Goal: Task Accomplishment & Management: Use online tool/utility

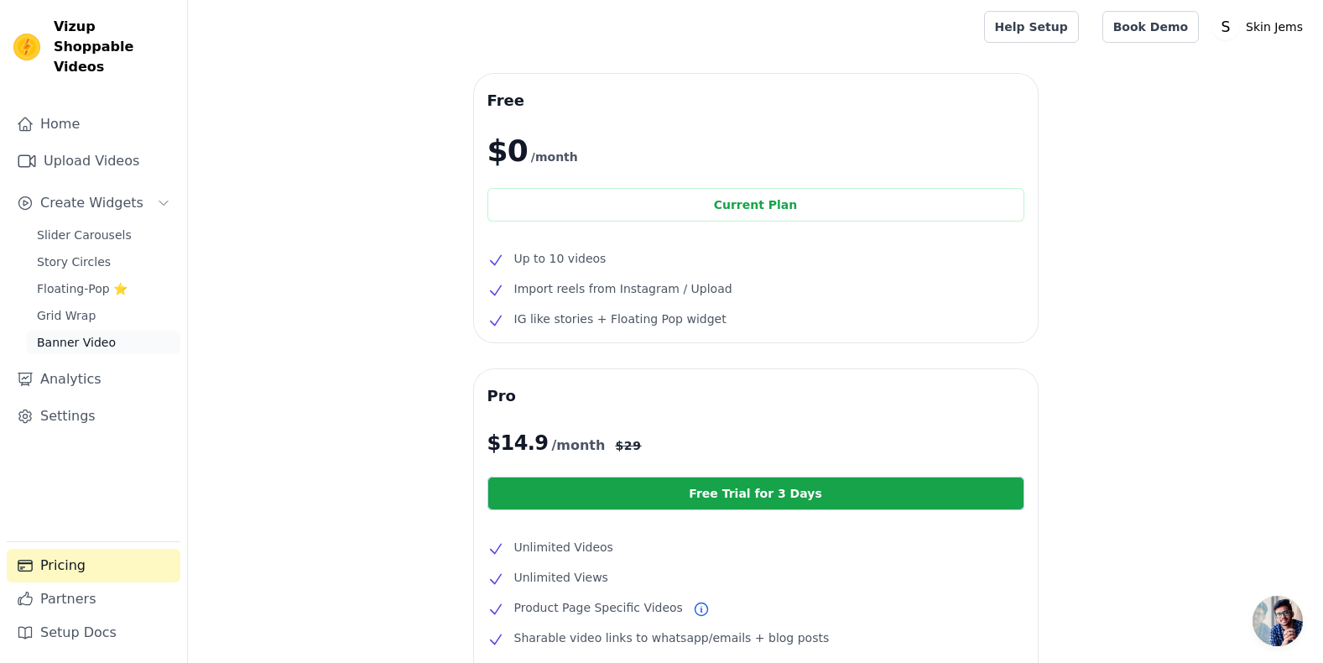
click at [65, 334] on span "Banner Video" at bounding box center [76, 342] width 79 height 17
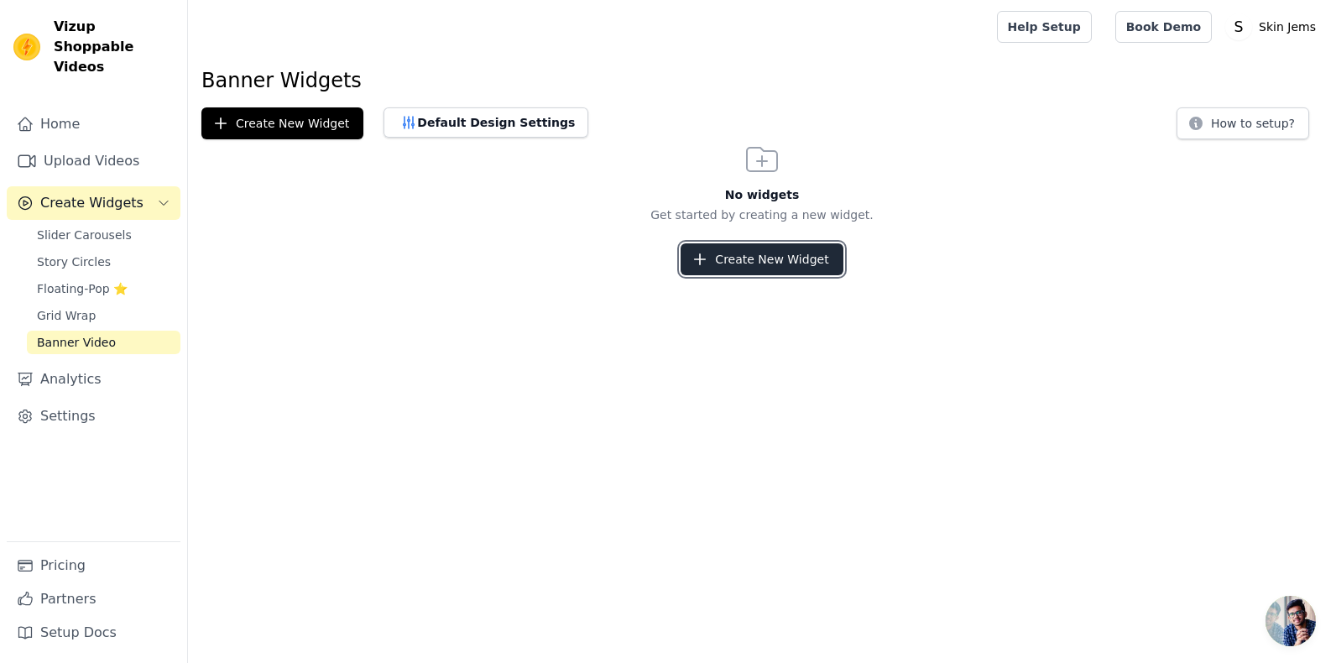
click at [757, 269] on button "Create New Widget" at bounding box center [761, 259] width 162 height 32
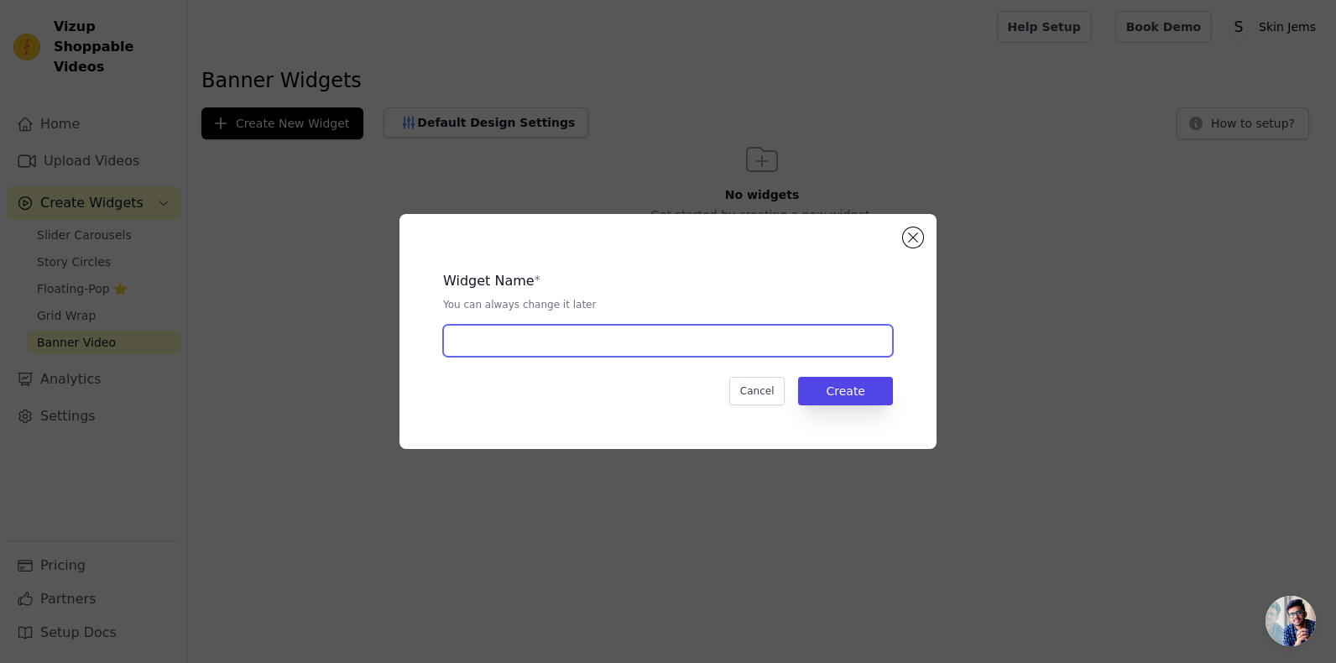
click at [528, 354] on input "text" at bounding box center [668, 341] width 450 height 32
type input "Product videos"
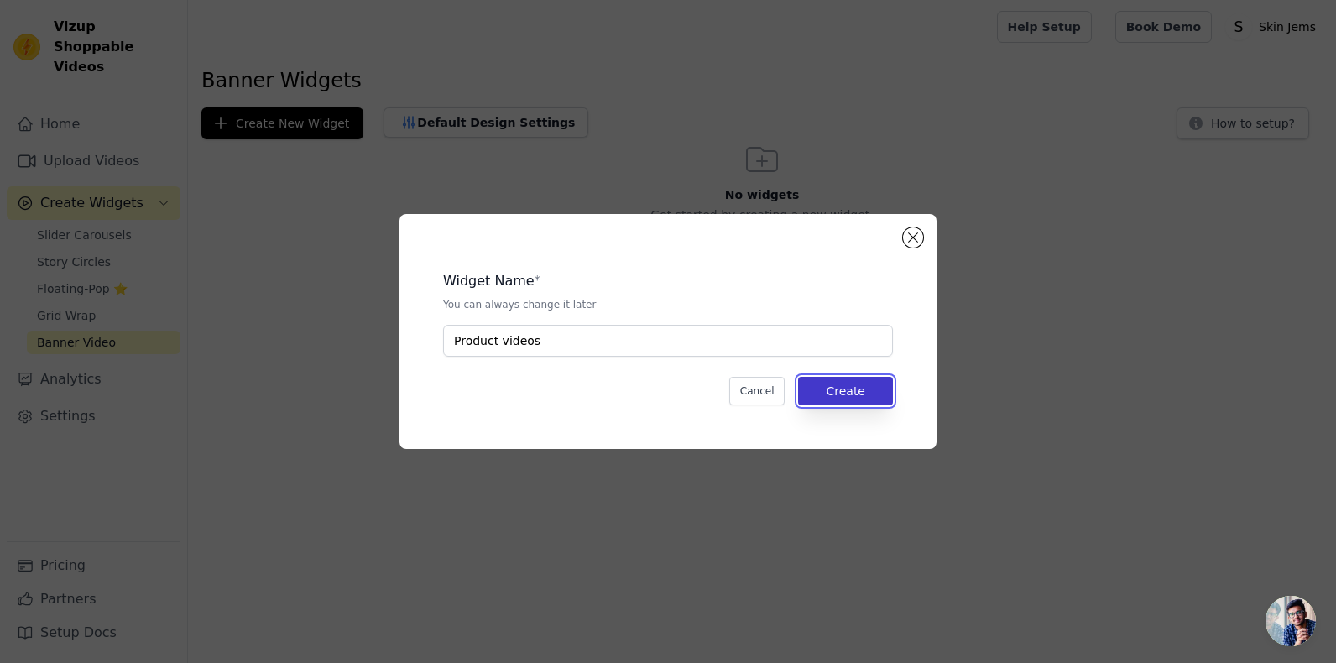
click at [866, 389] on button "Create" at bounding box center [845, 391] width 95 height 29
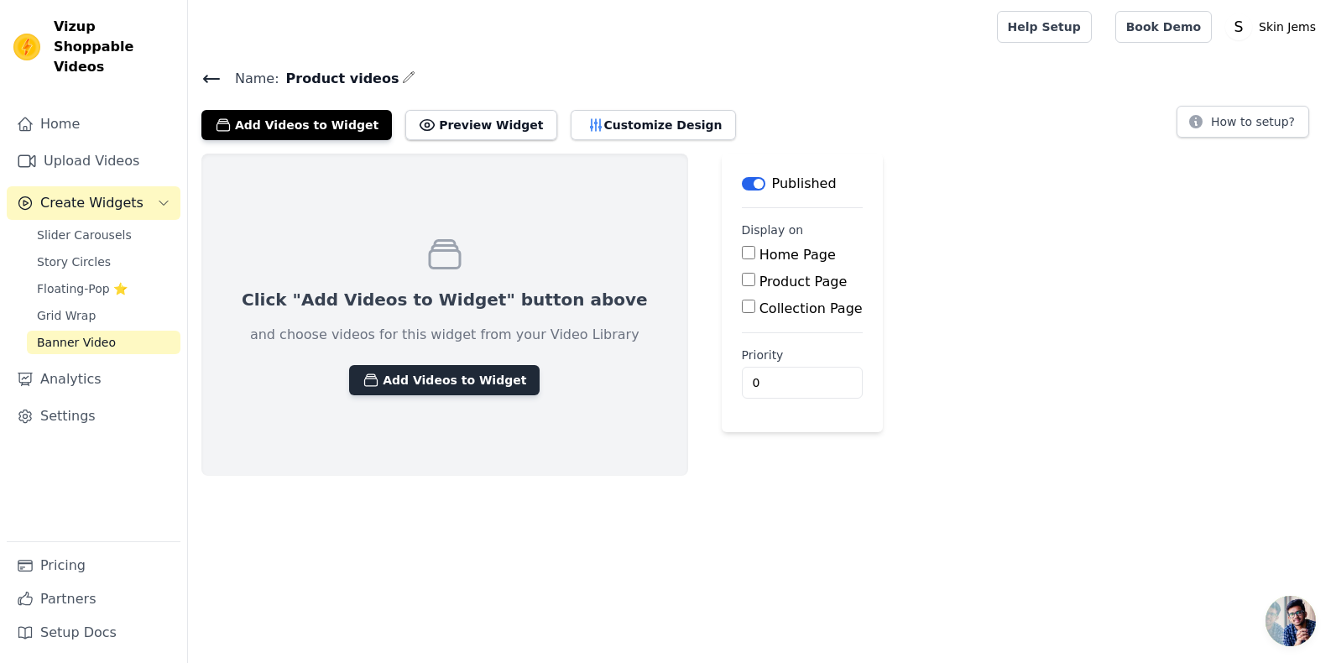
click at [443, 383] on button "Add Videos to Widget" at bounding box center [444, 380] width 190 height 30
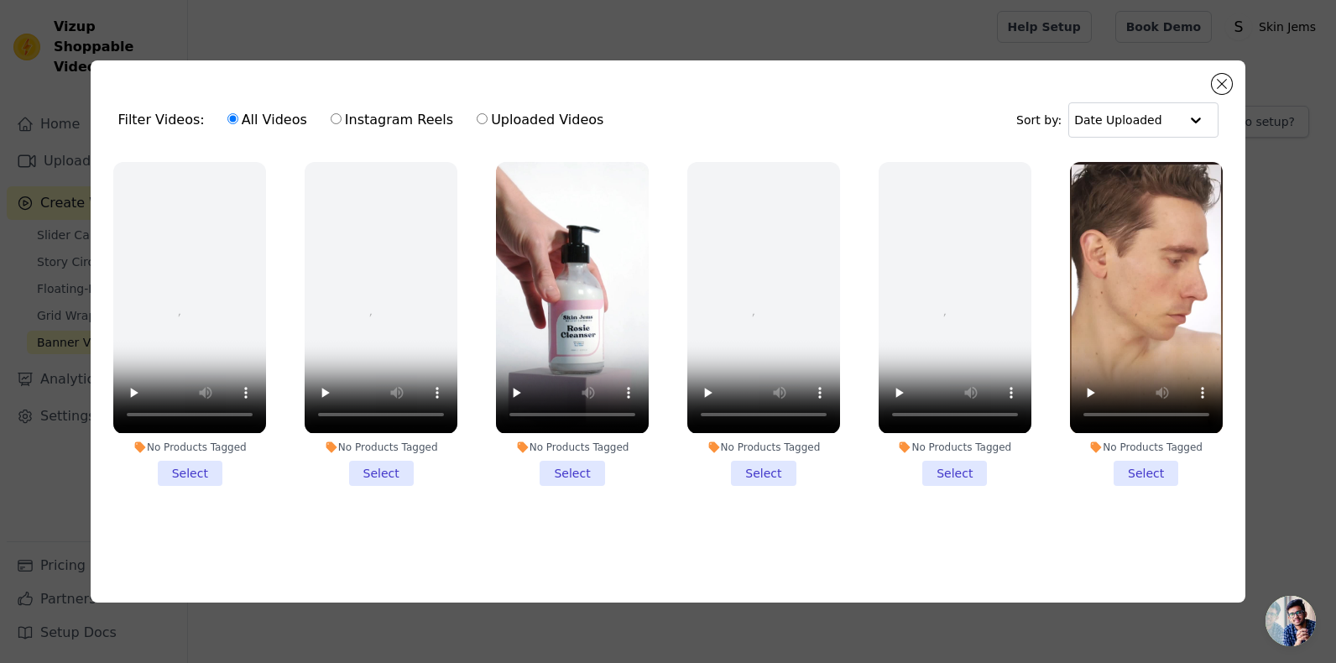
click at [580, 468] on li "No Products Tagged Select" at bounding box center [572, 323] width 153 height 323
click at [0, 0] on input "No Products Tagged Select" at bounding box center [0, 0] width 0 height 0
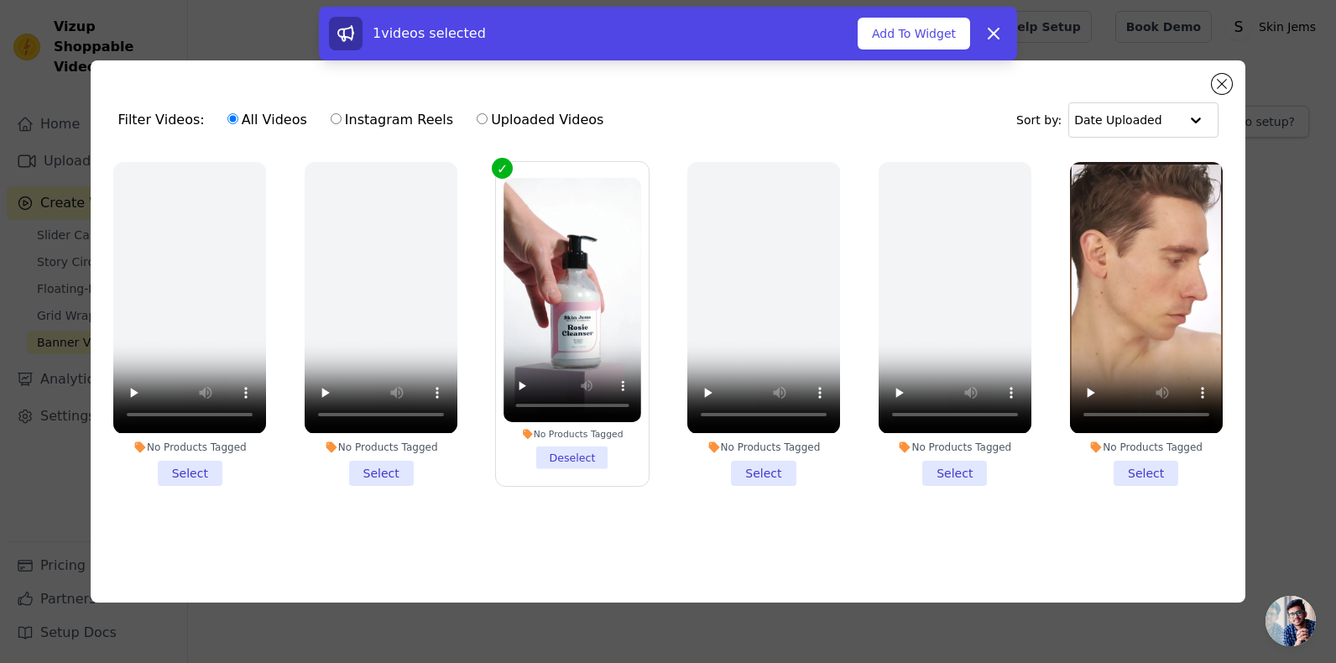
click at [1148, 466] on li "No Products Tagged Select" at bounding box center [1146, 323] width 153 height 323
click at [0, 0] on input "No Products Tagged Select" at bounding box center [0, 0] width 0 height 0
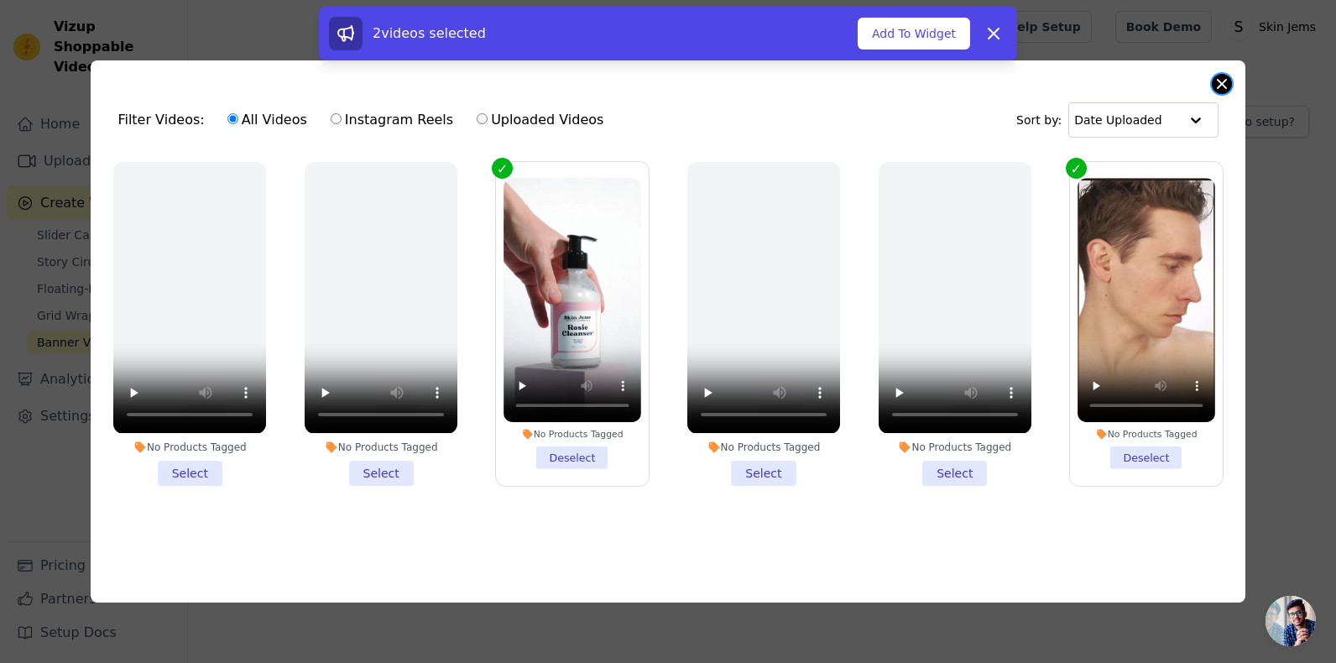
click at [1224, 79] on button "Close modal" at bounding box center [1221, 84] width 20 height 20
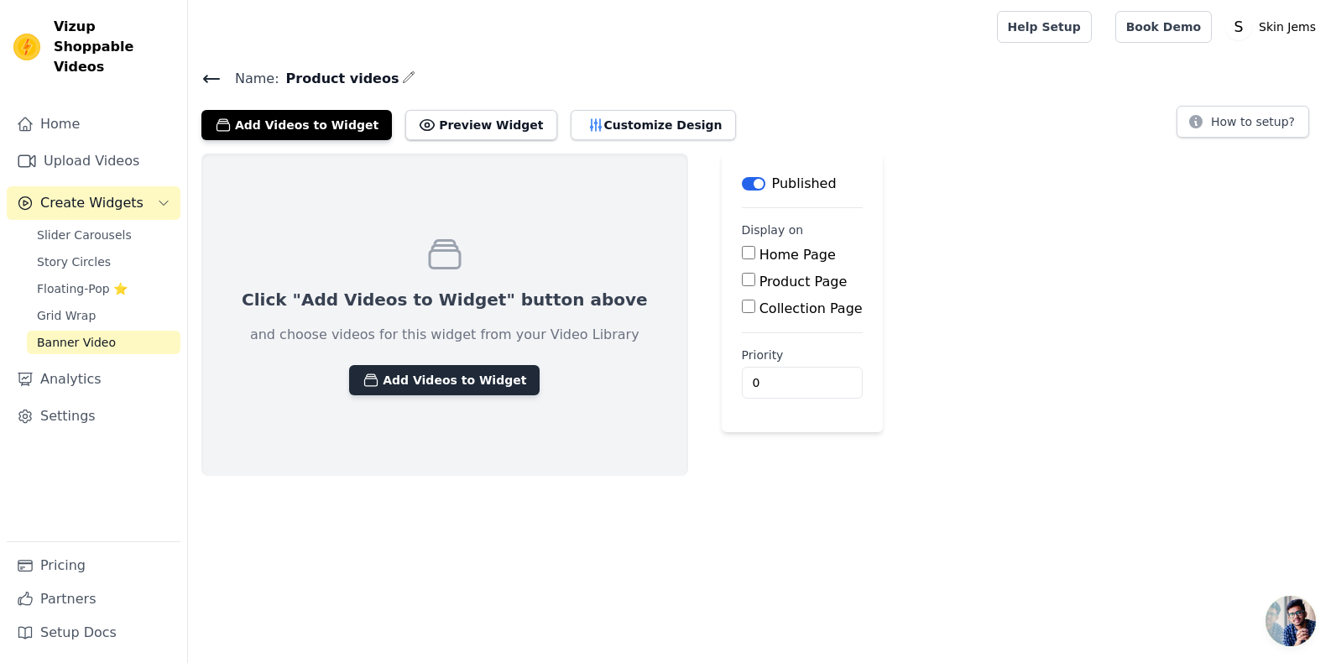
click at [409, 380] on button "Add Videos to Widget" at bounding box center [444, 380] width 190 height 30
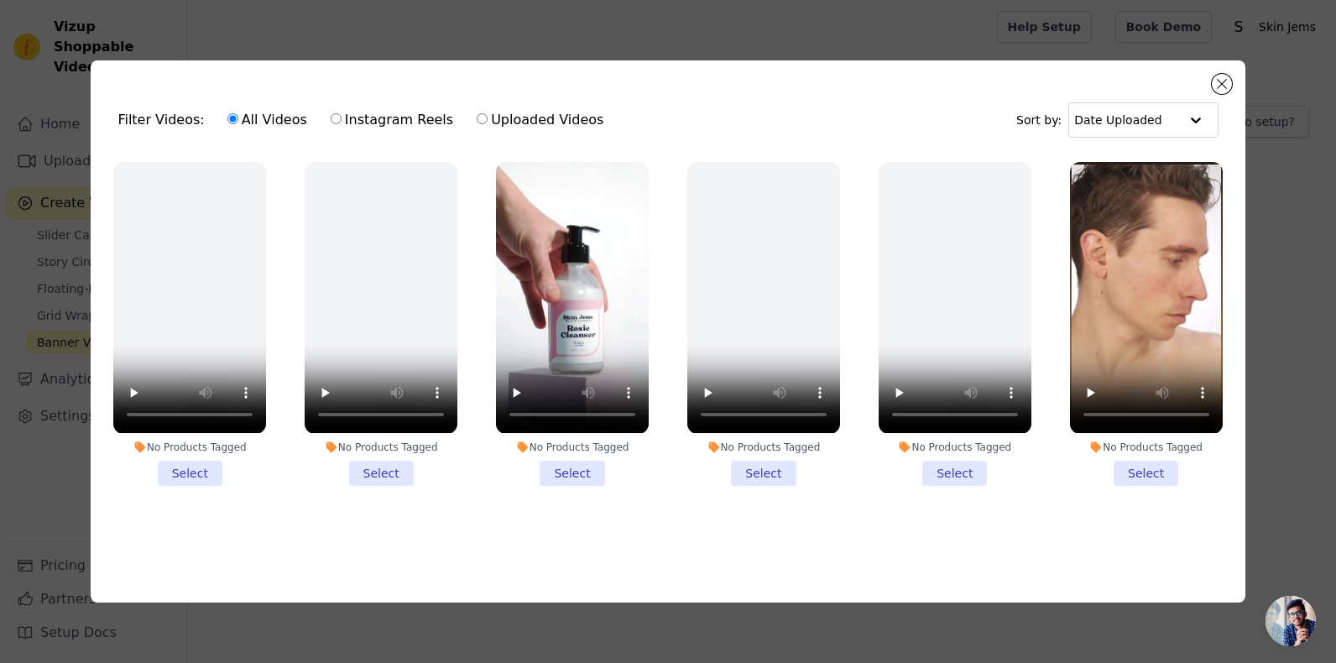
click at [571, 466] on li "No Products Tagged Select" at bounding box center [572, 323] width 153 height 323
click at [0, 0] on input "No Products Tagged Select" at bounding box center [0, 0] width 0 height 0
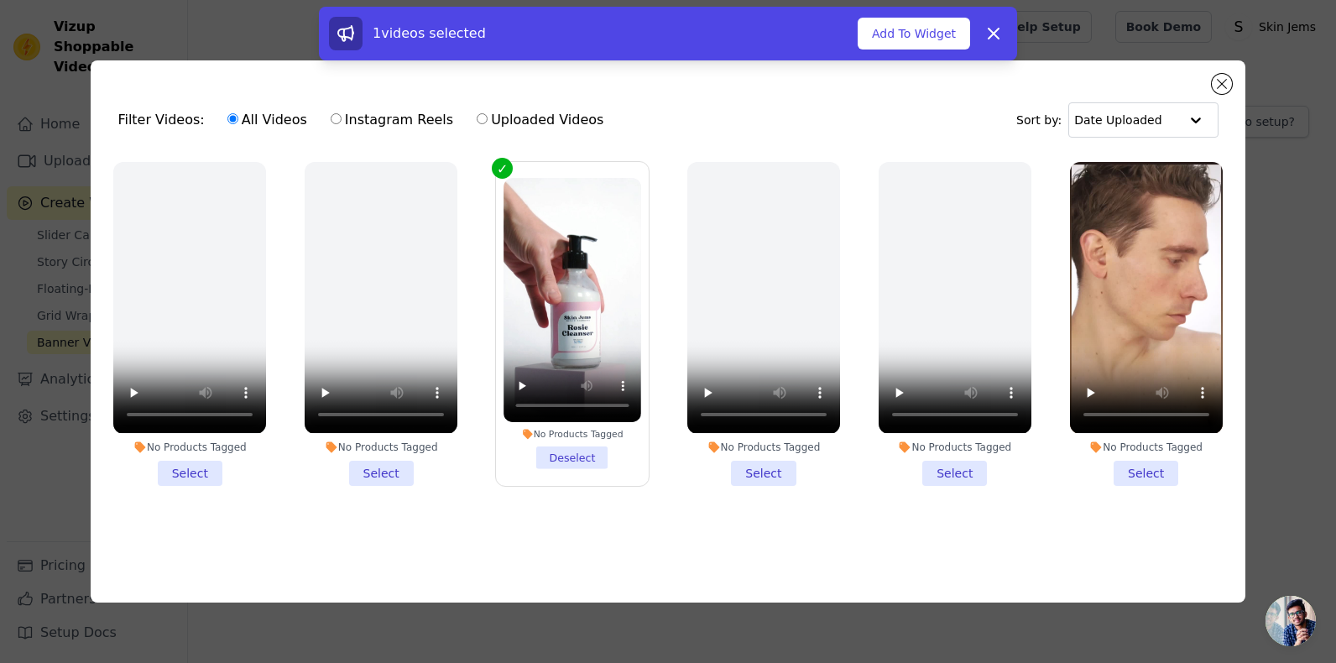
click at [1144, 468] on li "No Products Tagged Select" at bounding box center [1146, 323] width 153 height 323
click at [0, 0] on input "No Products Tagged Select" at bounding box center [0, 0] width 0 height 0
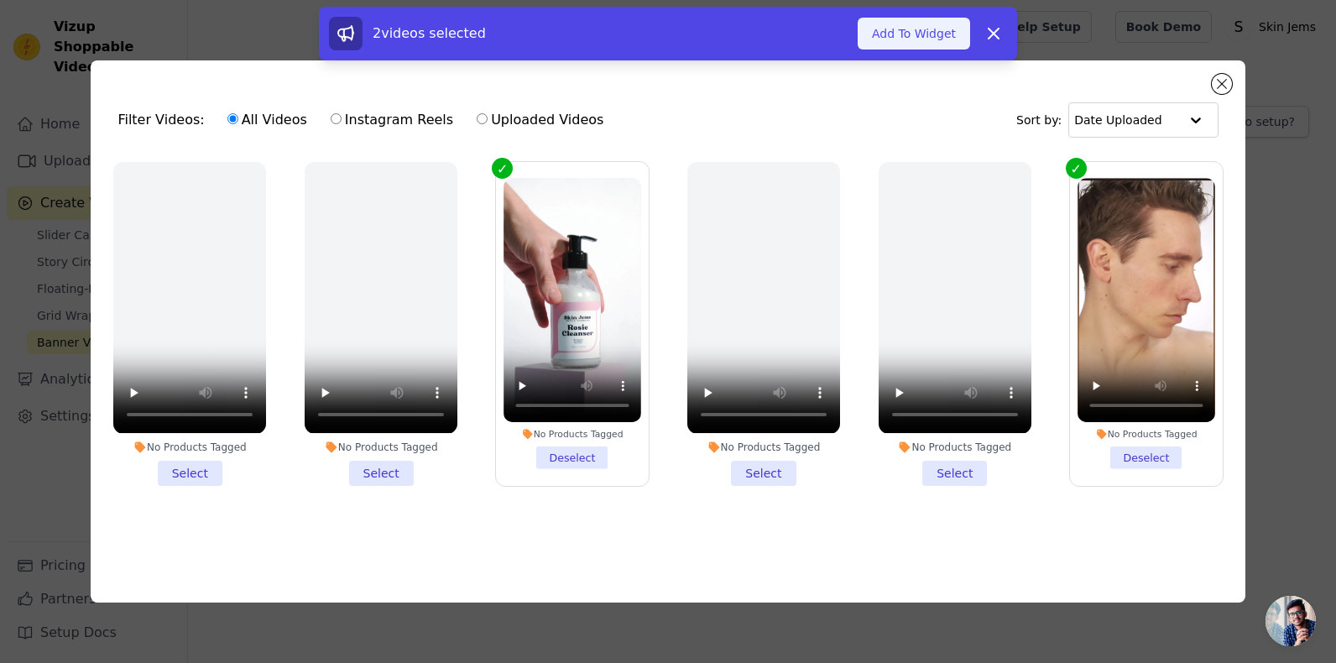
click at [878, 34] on button "Add To Widget" at bounding box center [913, 34] width 112 height 32
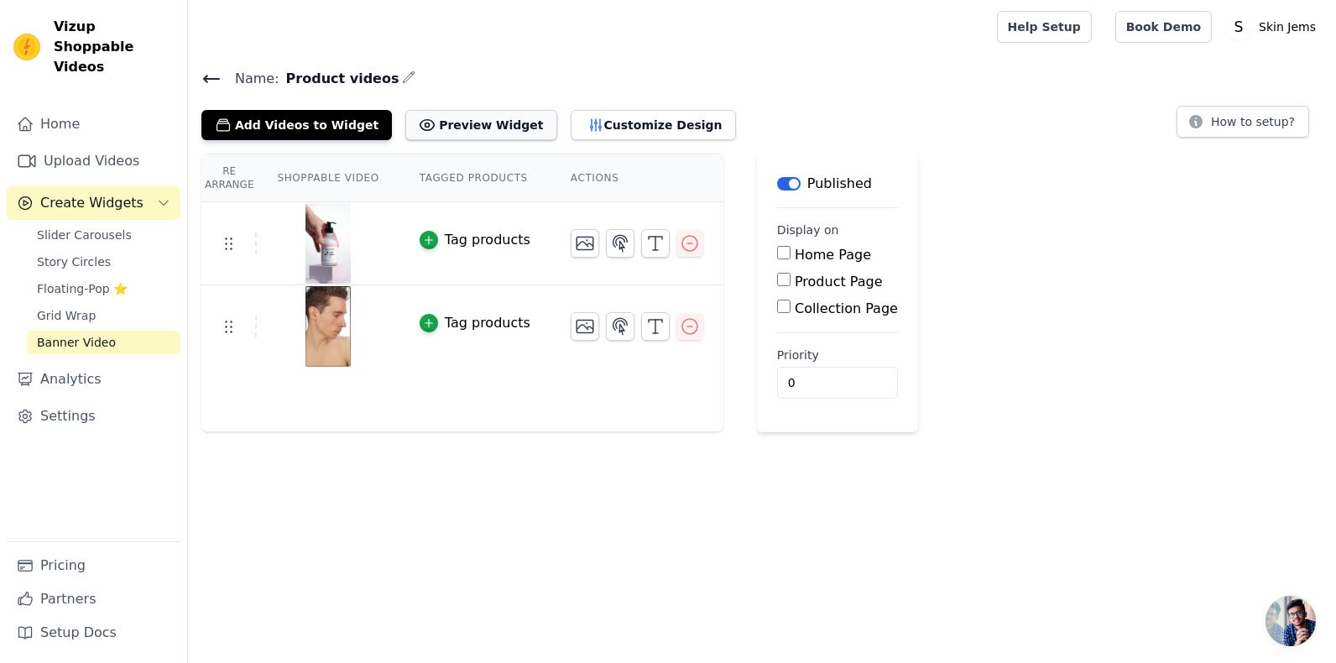
click at [473, 126] on button "Preview Widget" at bounding box center [480, 125] width 151 height 30
click at [680, 242] on icon "button" at bounding box center [690, 243] width 20 height 20
click at [682, 333] on icon "button" at bounding box center [689, 326] width 15 height 15
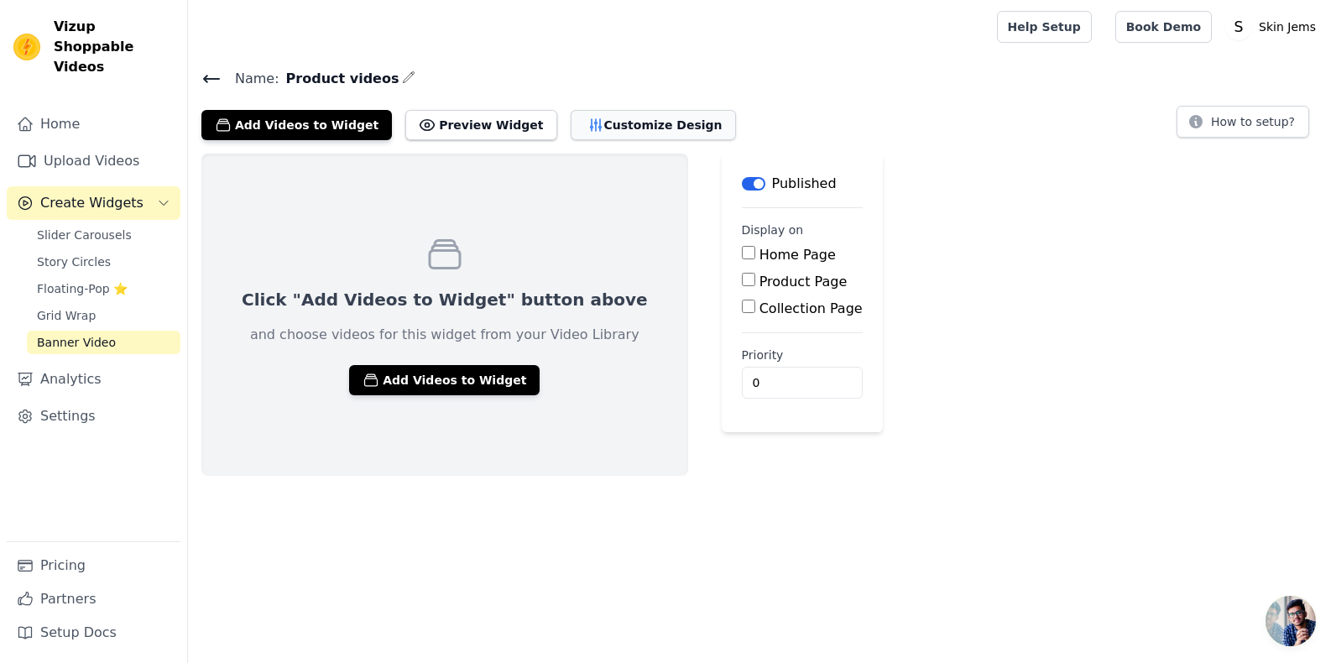
click at [570, 124] on button "Customize Design" at bounding box center [652, 125] width 165 height 30
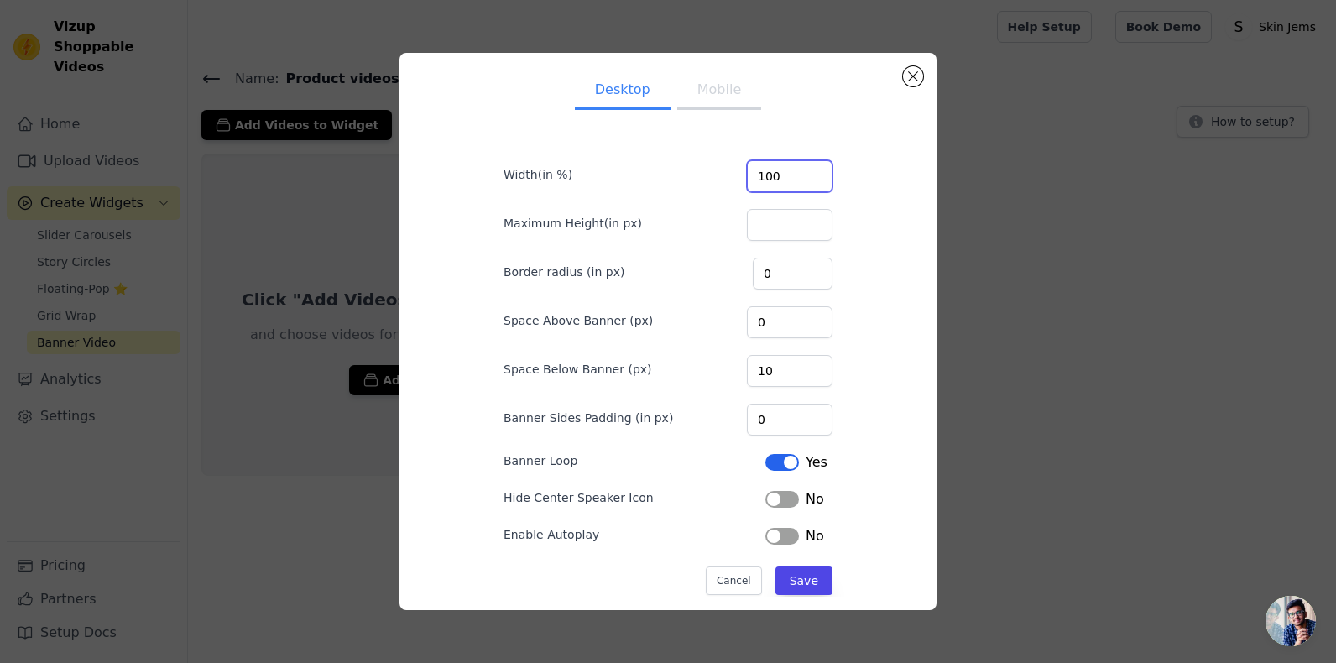
click at [805, 179] on input "100" at bounding box center [790, 176] width 86 height 32
type input "20"
click at [795, 583] on button "Save" at bounding box center [803, 580] width 57 height 29
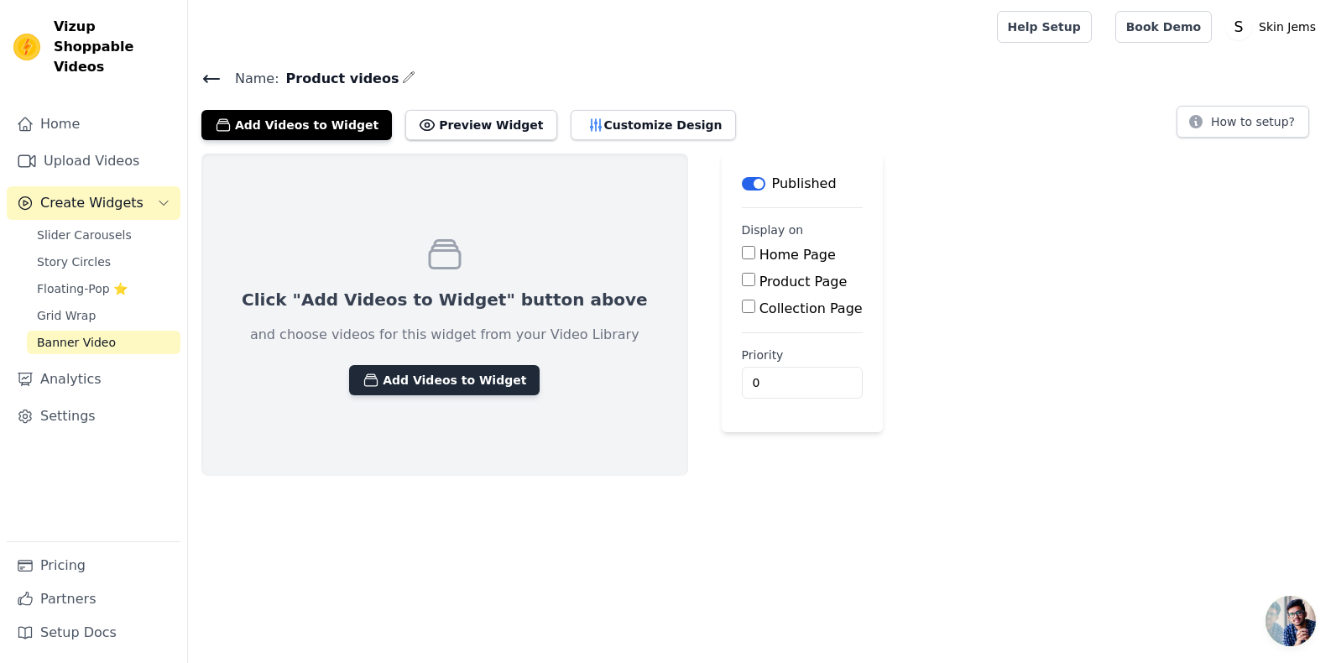
click at [434, 386] on button "Add Videos to Widget" at bounding box center [444, 380] width 190 height 30
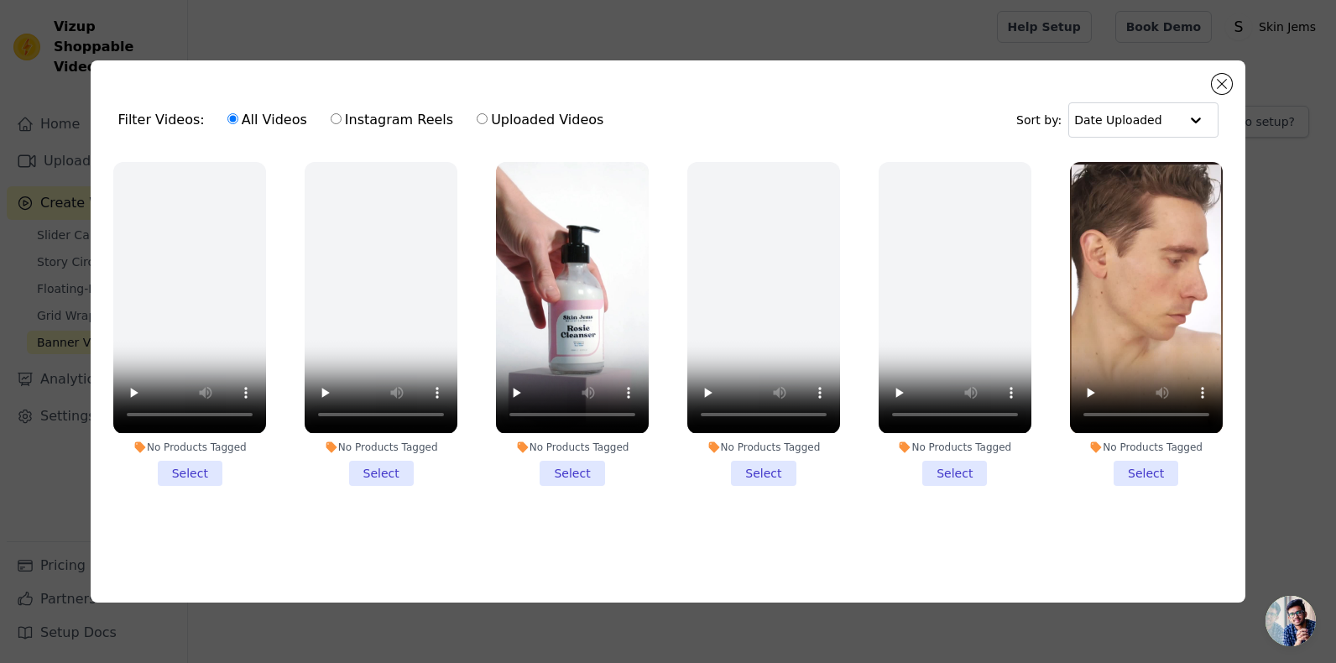
click at [1140, 465] on li "No Products Tagged Select" at bounding box center [1146, 323] width 153 height 323
click at [0, 0] on input "No Products Tagged Select" at bounding box center [0, 0] width 0 height 0
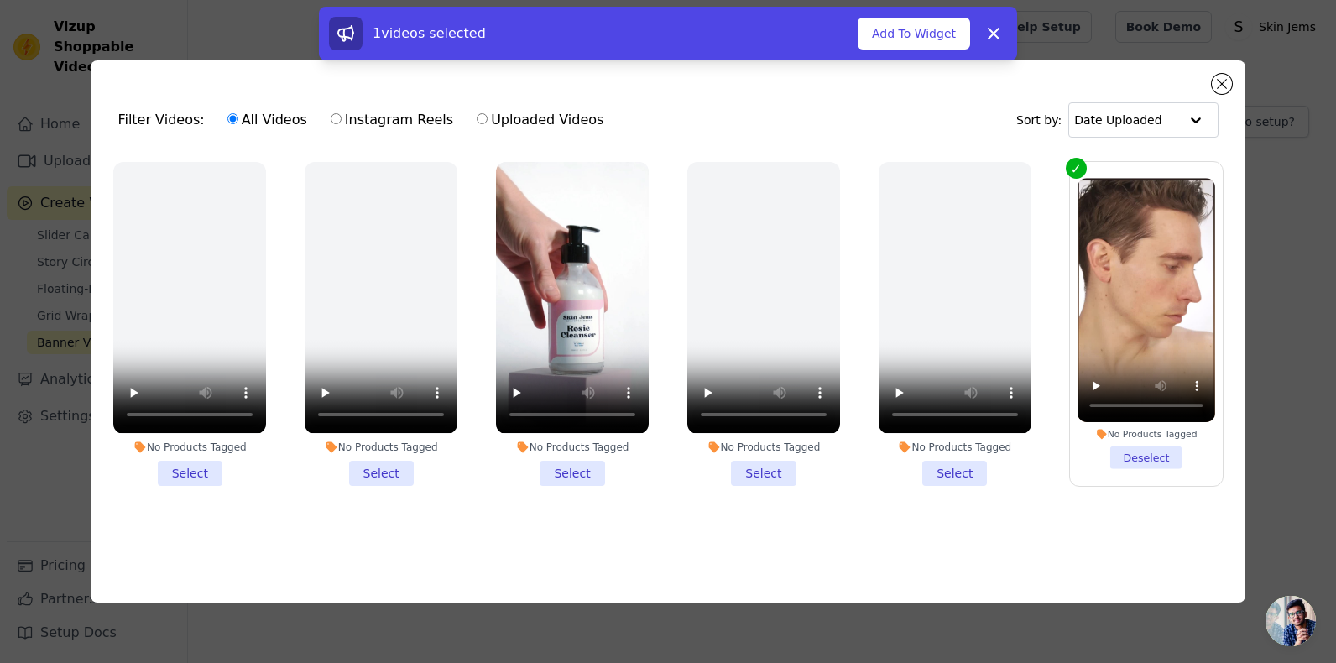
click at [591, 461] on li "No Products Tagged Select" at bounding box center [572, 323] width 153 height 323
click at [0, 0] on input "No Products Tagged Select" at bounding box center [0, 0] width 0 height 0
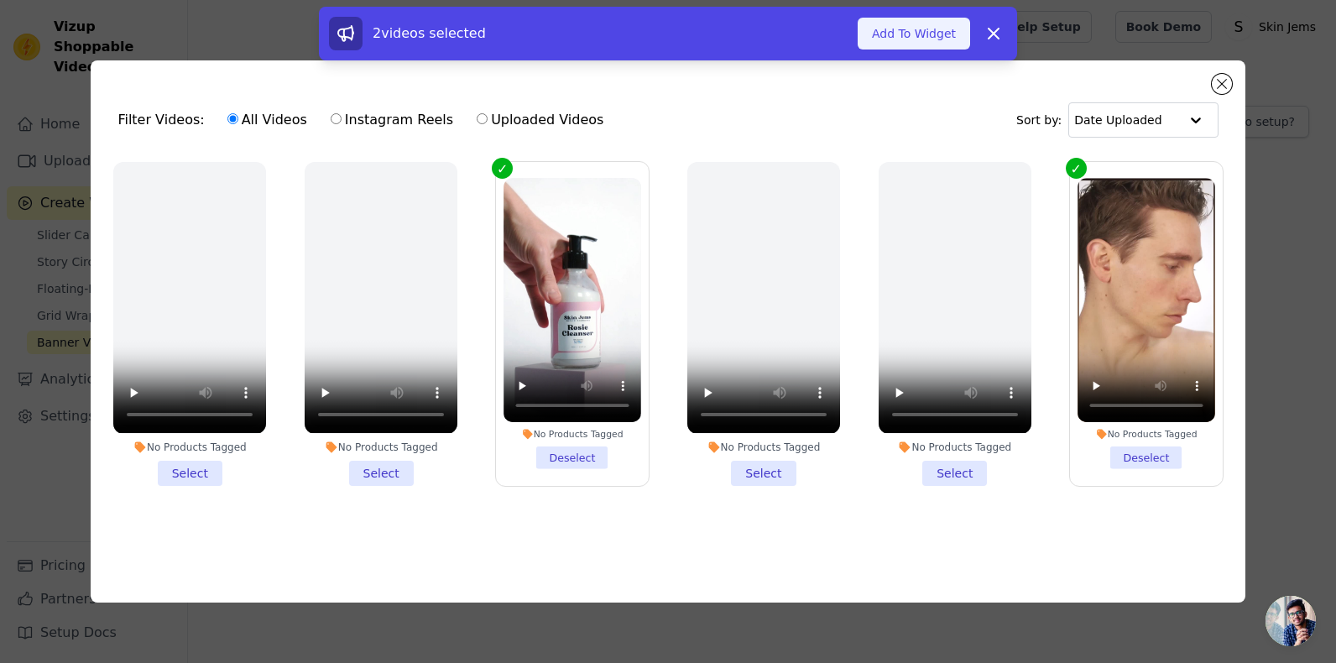
click at [931, 29] on button "Add To Widget" at bounding box center [913, 34] width 112 height 32
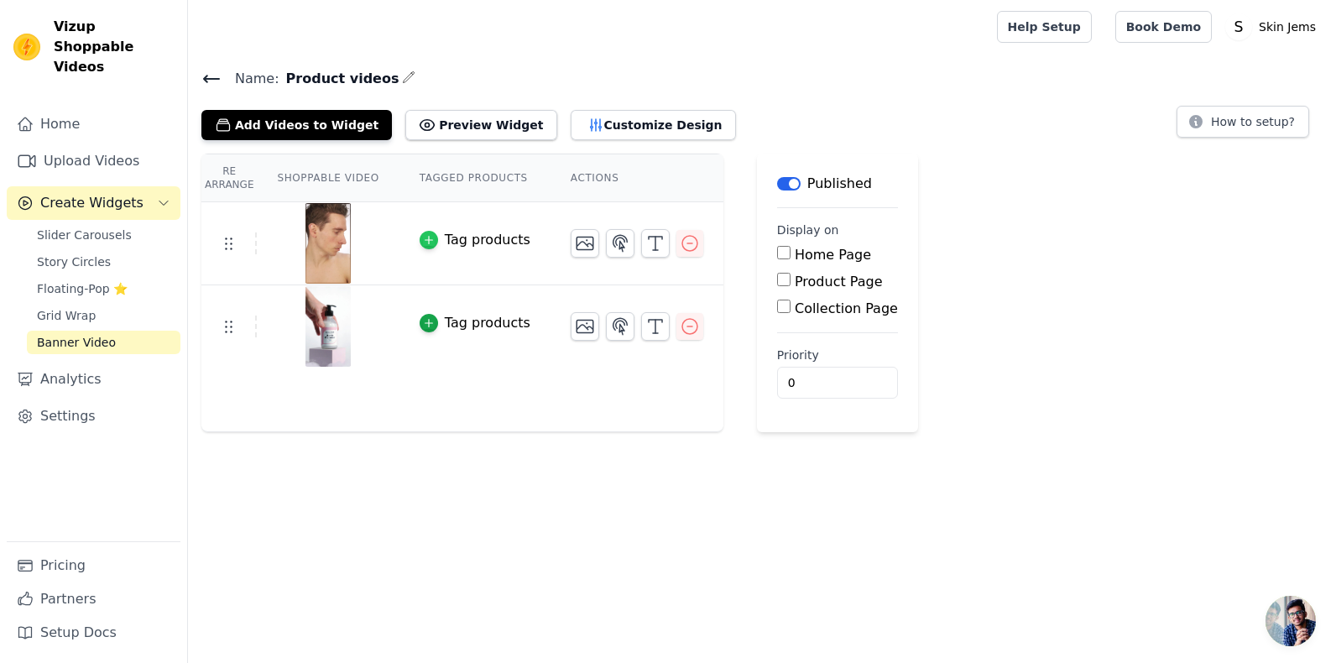
click at [423, 237] on icon "button" at bounding box center [429, 240] width 12 height 12
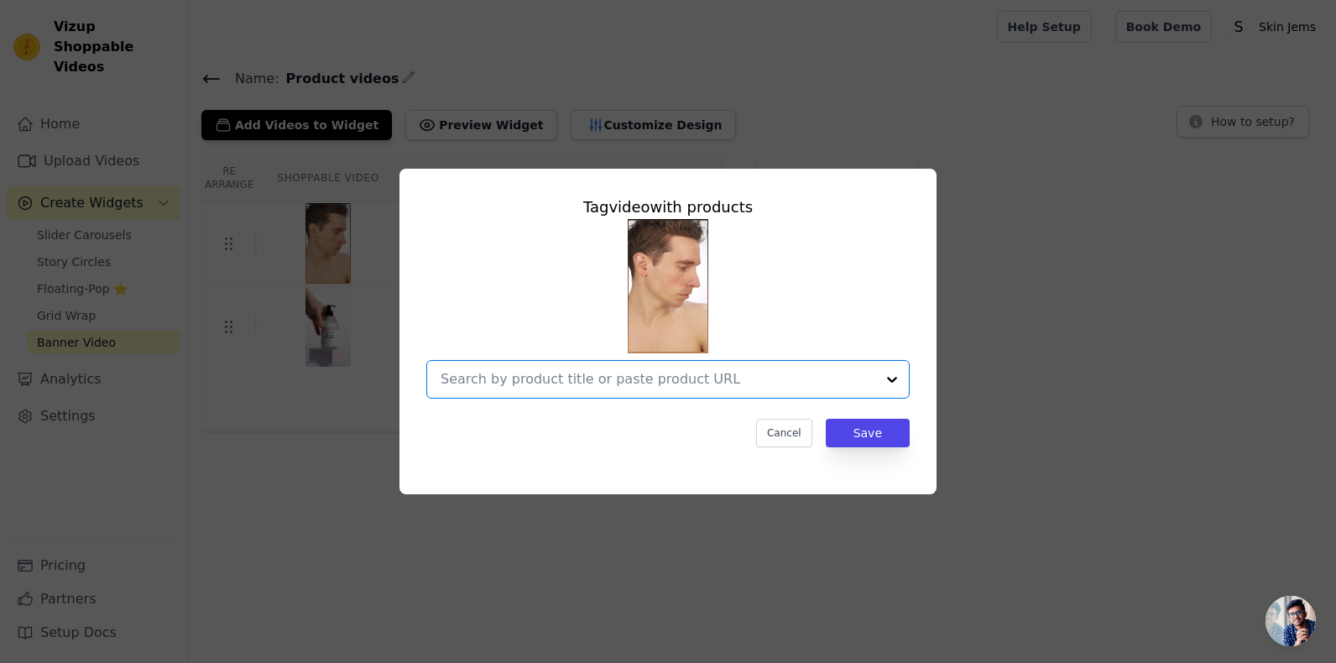
click at [518, 371] on input "text" at bounding box center [657, 379] width 435 height 20
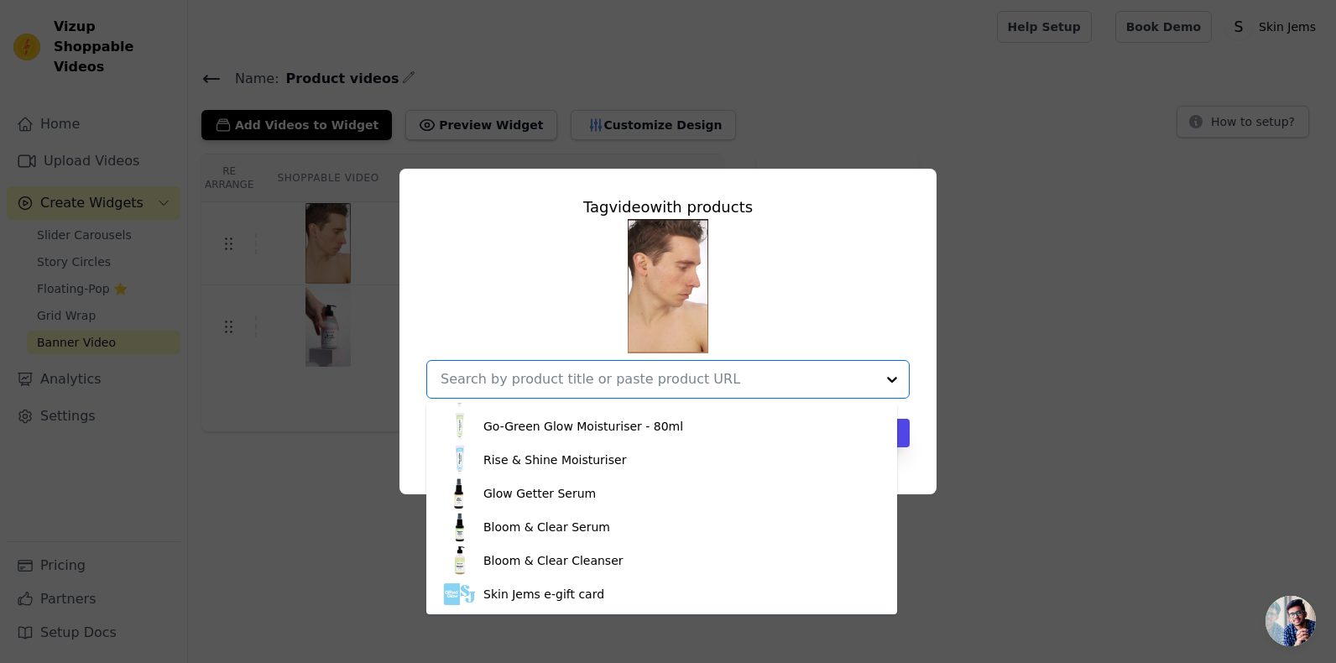
scroll to position [196, 0]
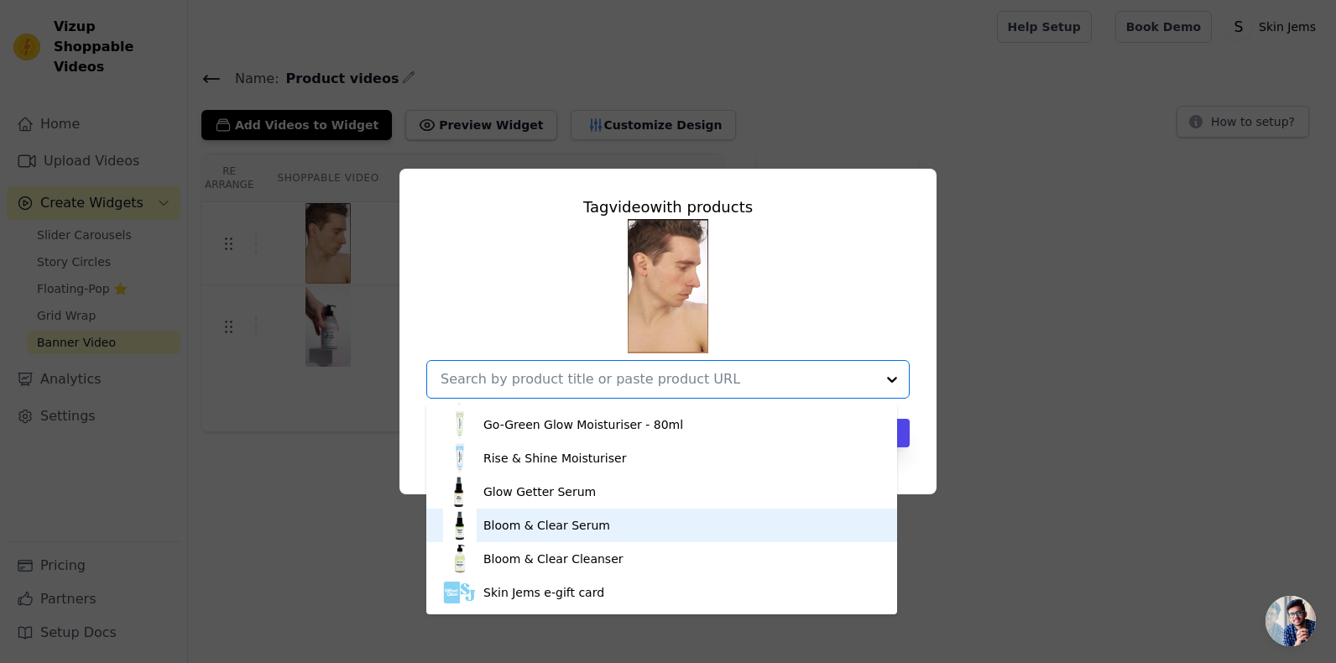
click at [523, 528] on div "Bloom & Clear Serum" at bounding box center [546, 525] width 127 height 17
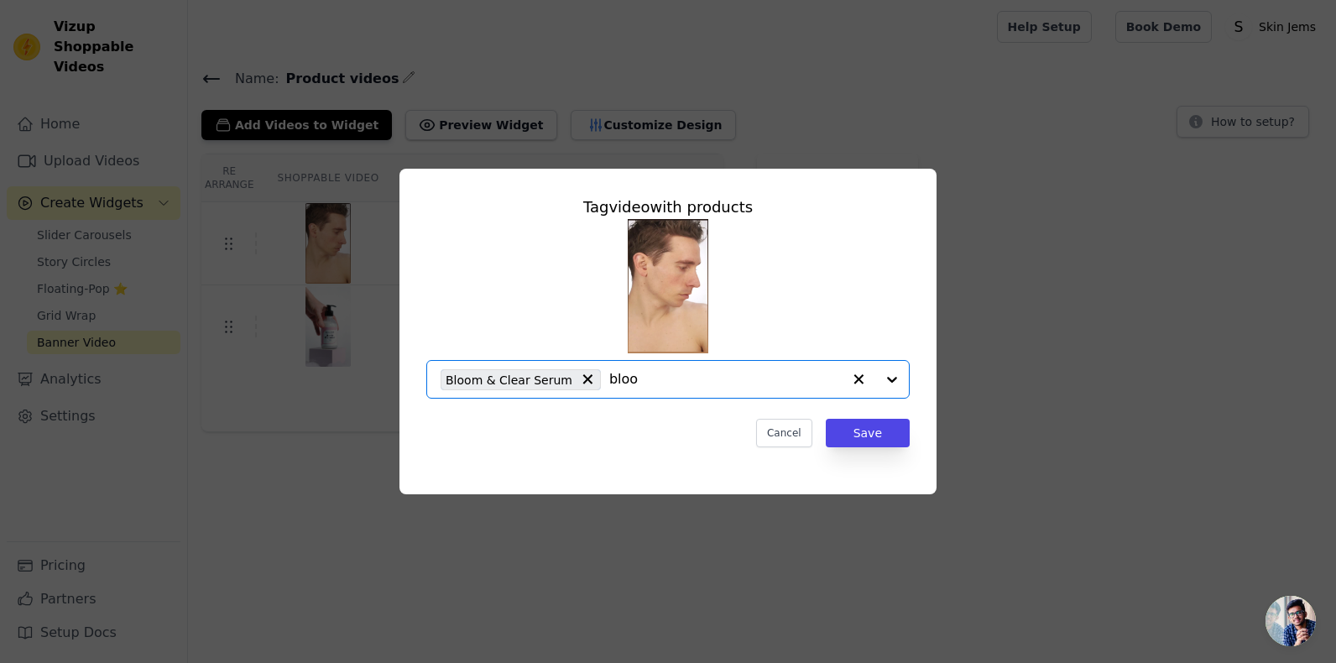
type input "bloom"
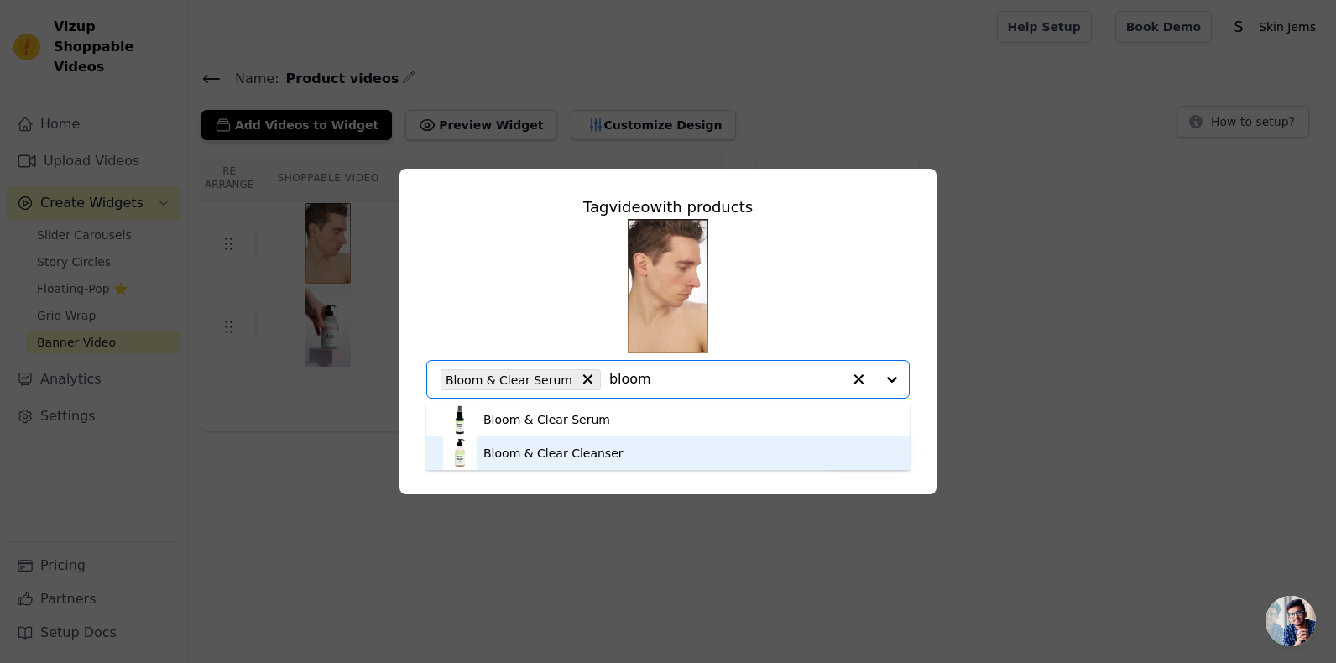
click at [649, 447] on div "Bloom & Clear Cleanser" at bounding box center [668, 453] width 450 height 34
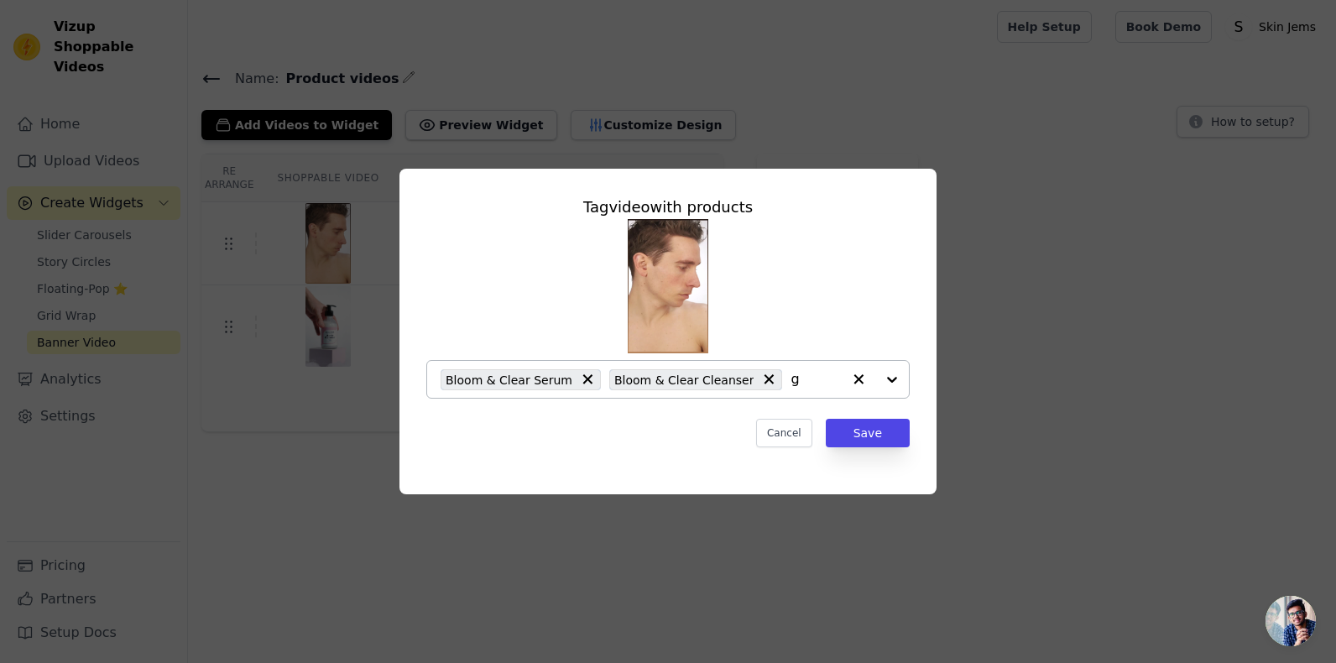
type input "go"
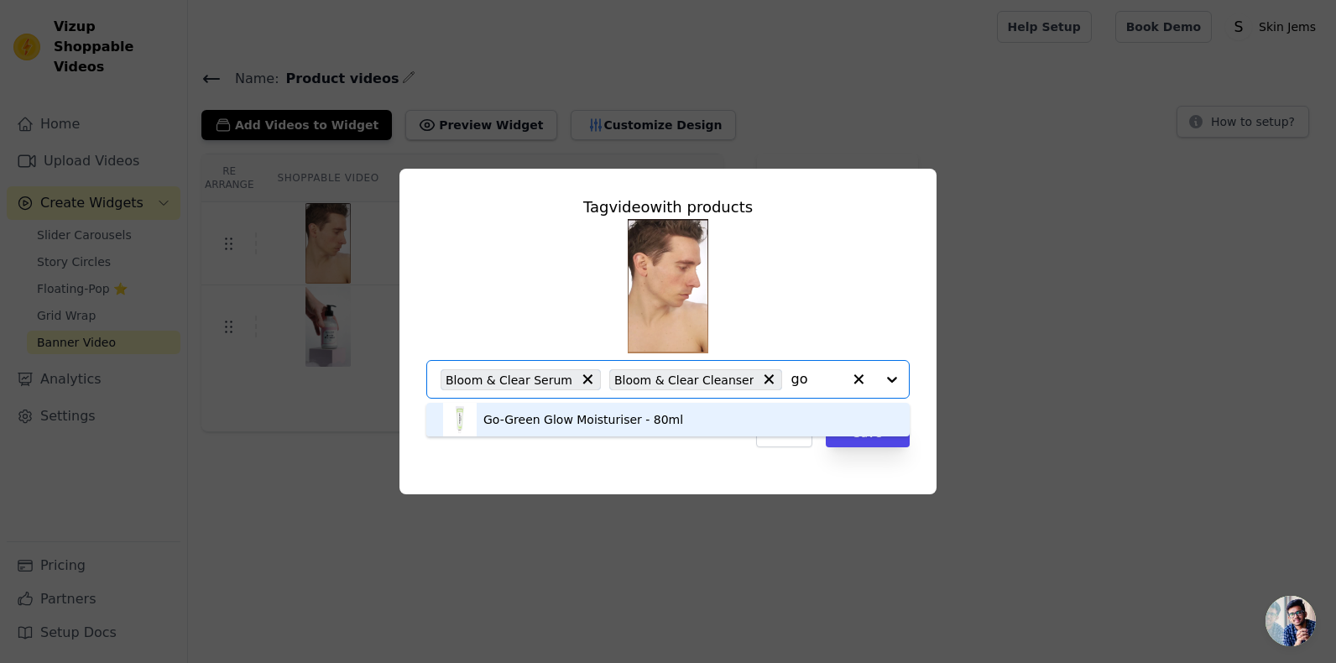
click at [643, 424] on div "Go-Green Glow Moisturiser - 80ml" at bounding box center [583, 419] width 200 height 17
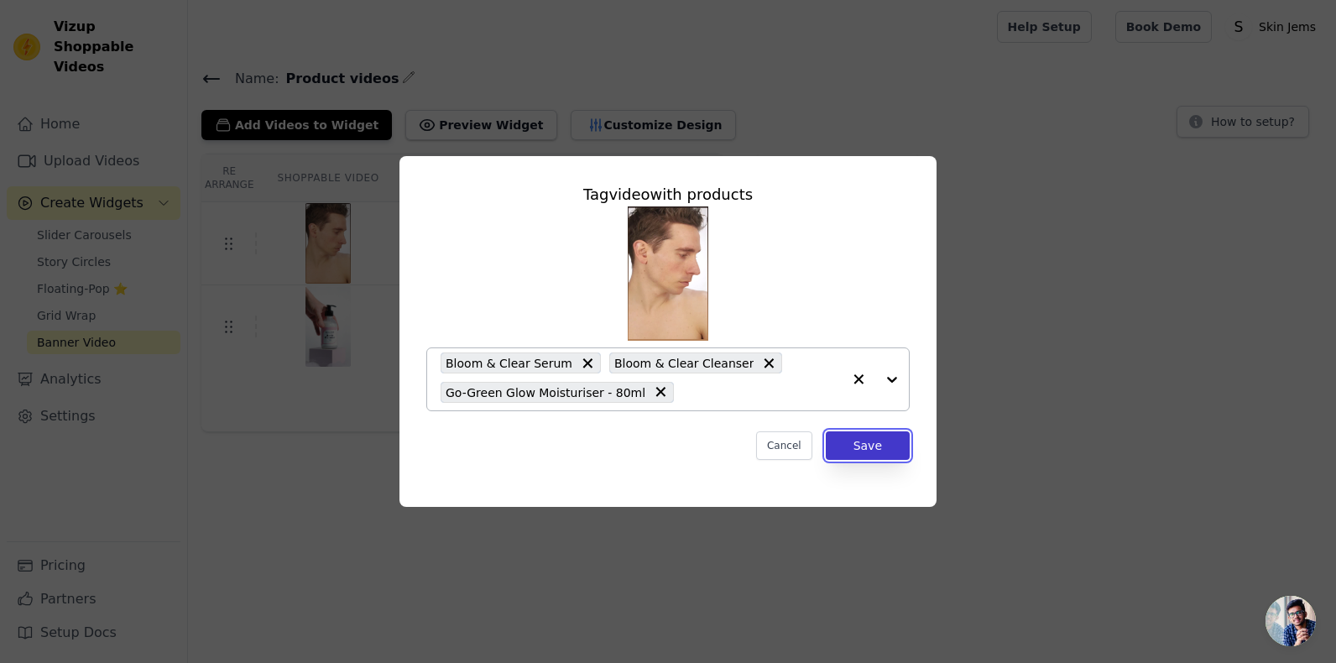
click at [872, 445] on button "Save" at bounding box center [867, 445] width 84 height 29
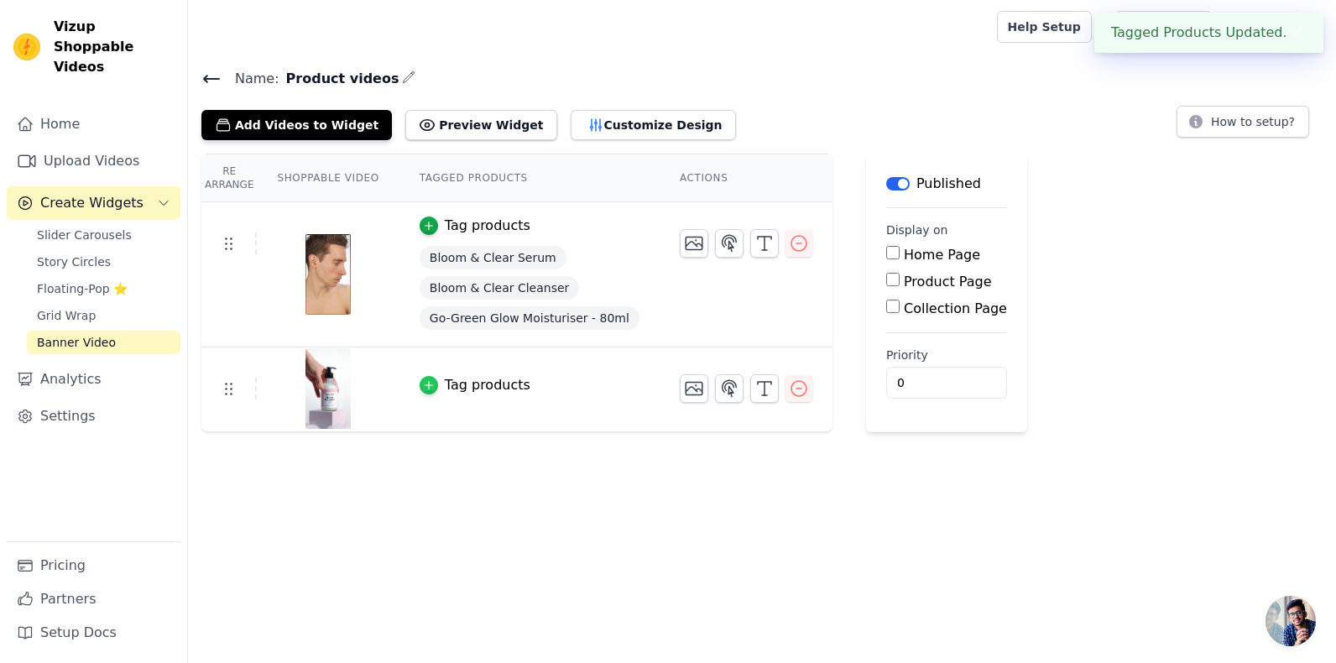
click at [424, 382] on icon "button" at bounding box center [428, 386] width 8 height 8
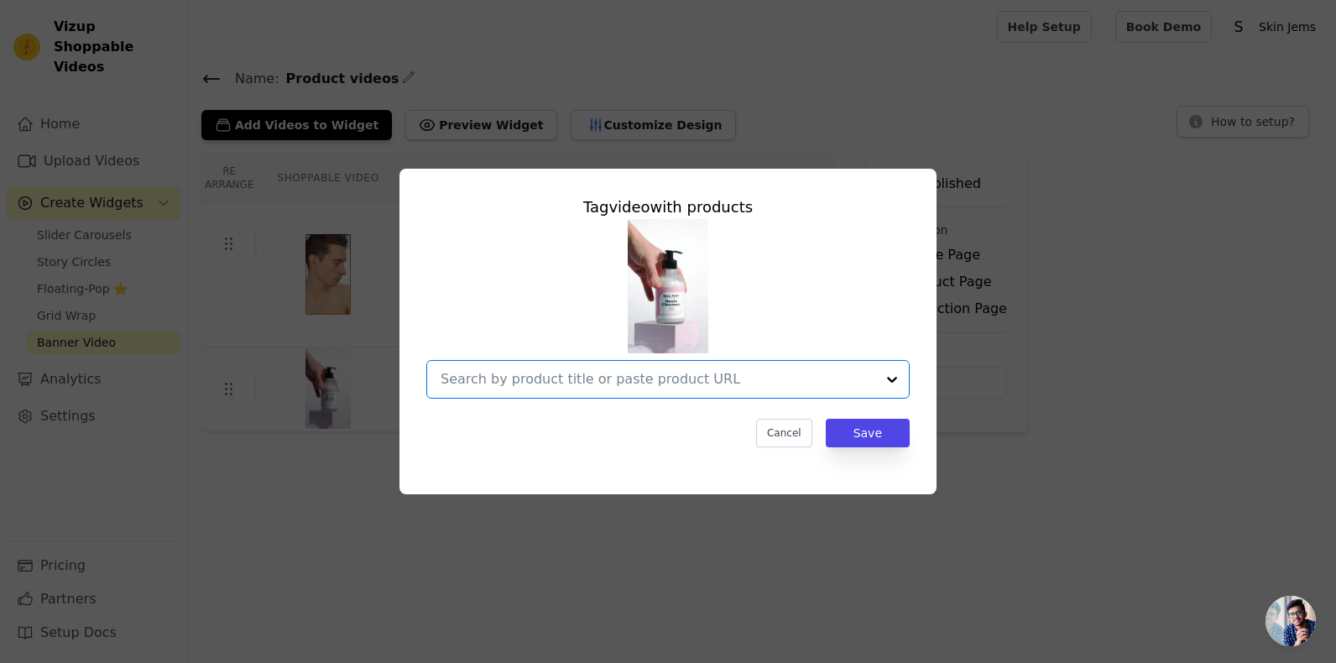
click at [453, 380] on input "text" at bounding box center [657, 379] width 435 height 20
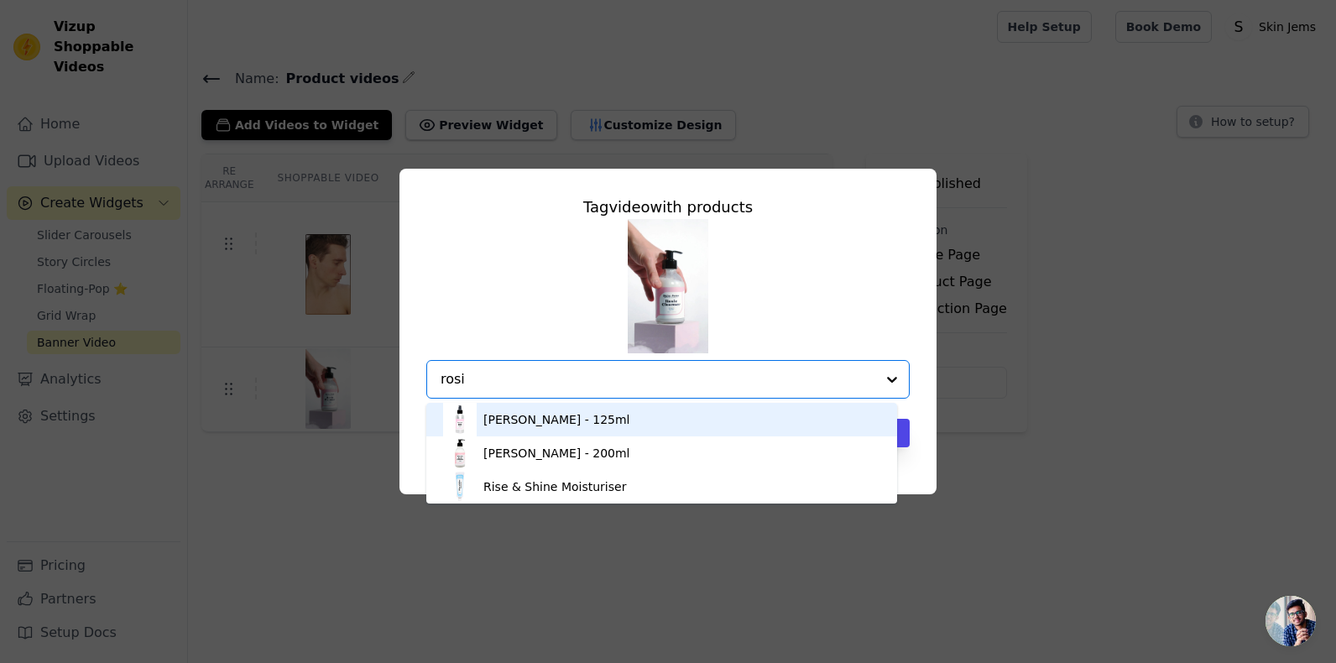
type input "[PERSON_NAME]"
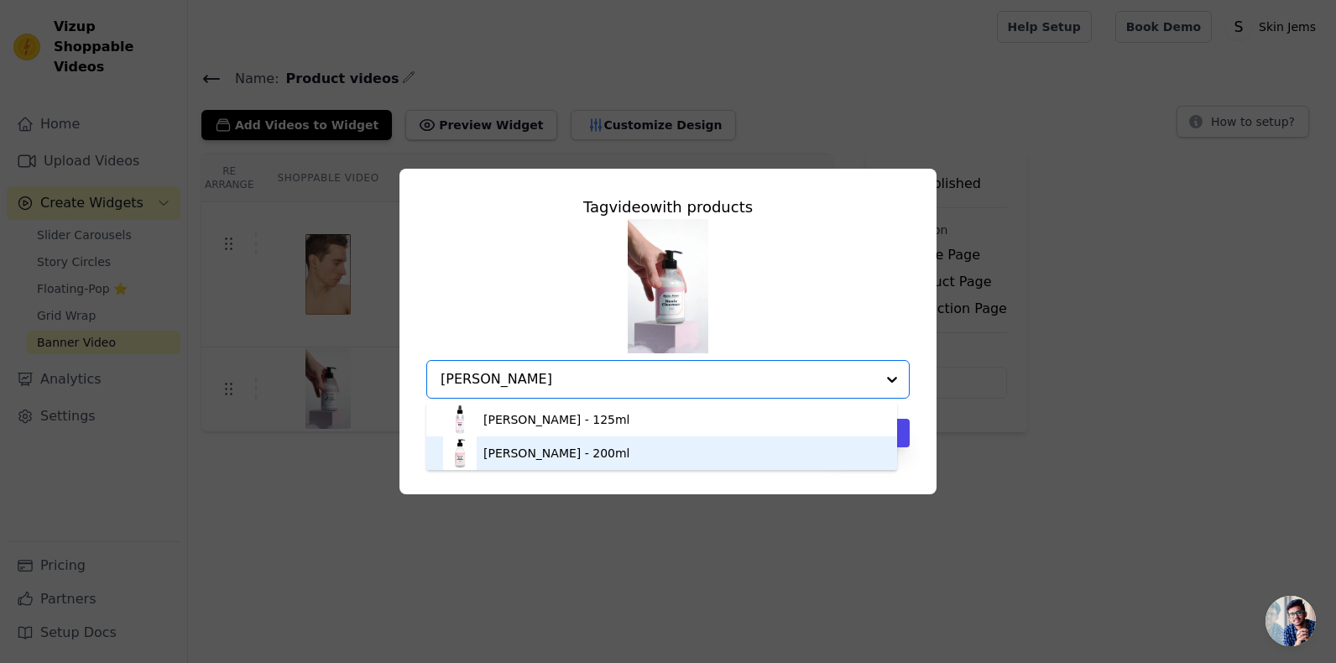
click at [531, 457] on div "[PERSON_NAME] - 200ml" at bounding box center [556, 453] width 147 height 17
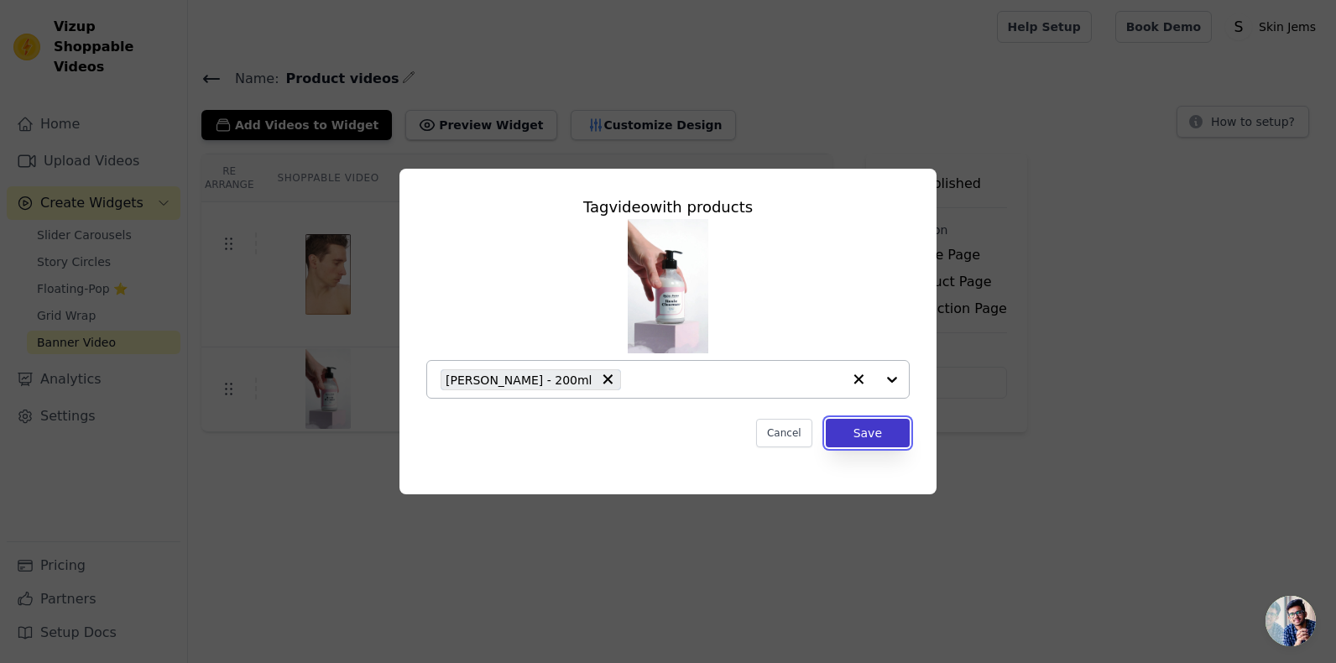
click at [881, 440] on button "Save" at bounding box center [867, 433] width 84 height 29
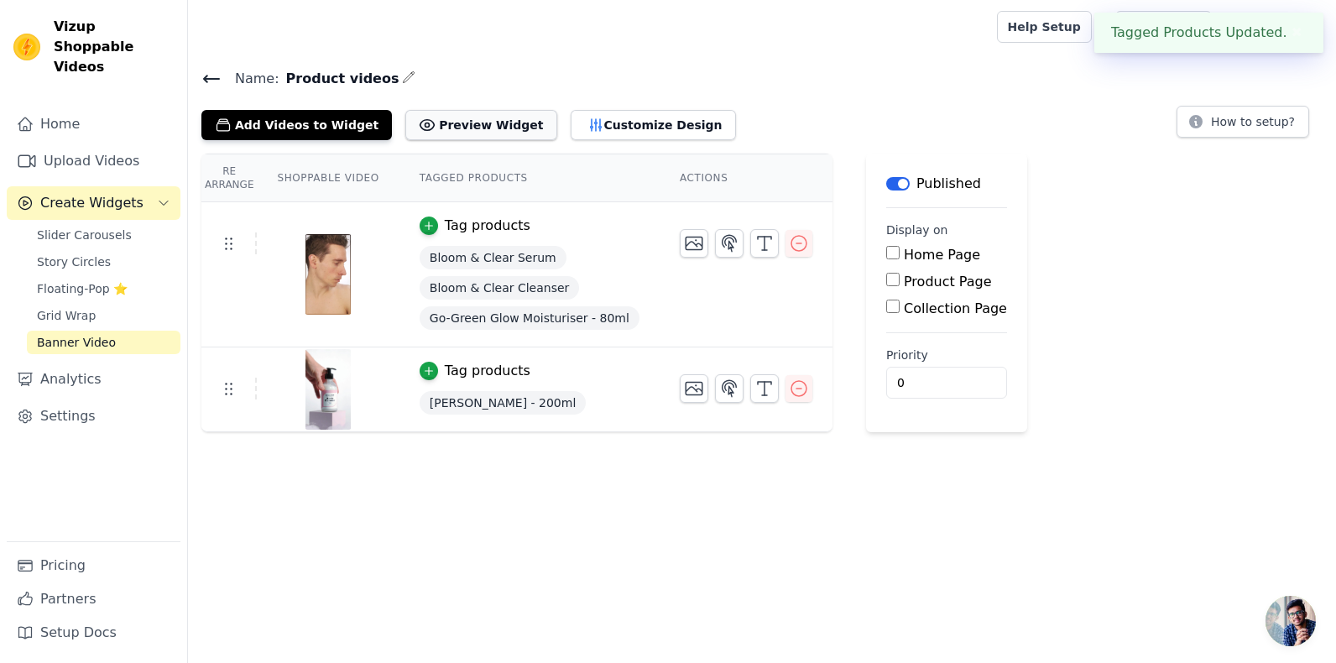
click at [478, 121] on button "Preview Widget" at bounding box center [480, 125] width 151 height 30
click at [570, 124] on button "Customize Design" at bounding box center [652, 125] width 165 height 30
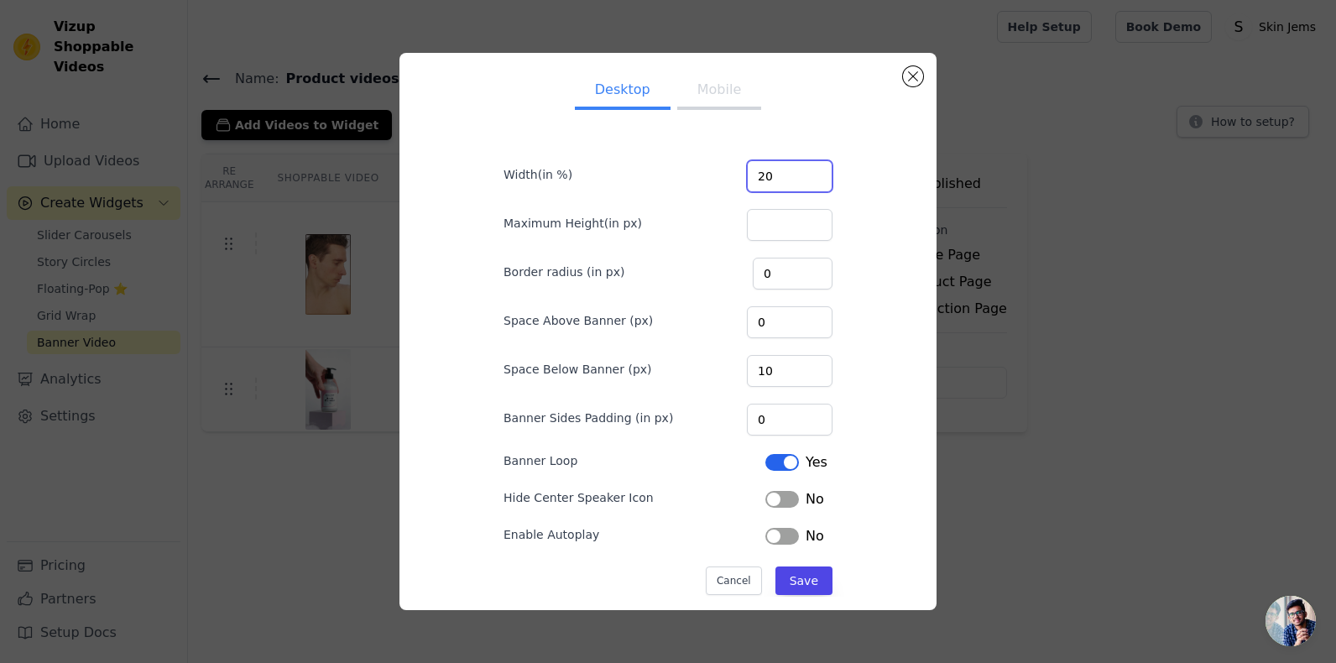
drag, startPoint x: 753, startPoint y: 178, endPoint x: 695, endPoint y: 180, distance: 57.9
click at [695, 180] on div "Width(in %) 20" at bounding box center [667, 174] width 329 height 35
type input "100"
click at [768, 223] on input "Maximum Height(in px)" at bounding box center [790, 225] width 86 height 32
click at [769, 323] on input "0" at bounding box center [790, 322] width 86 height 32
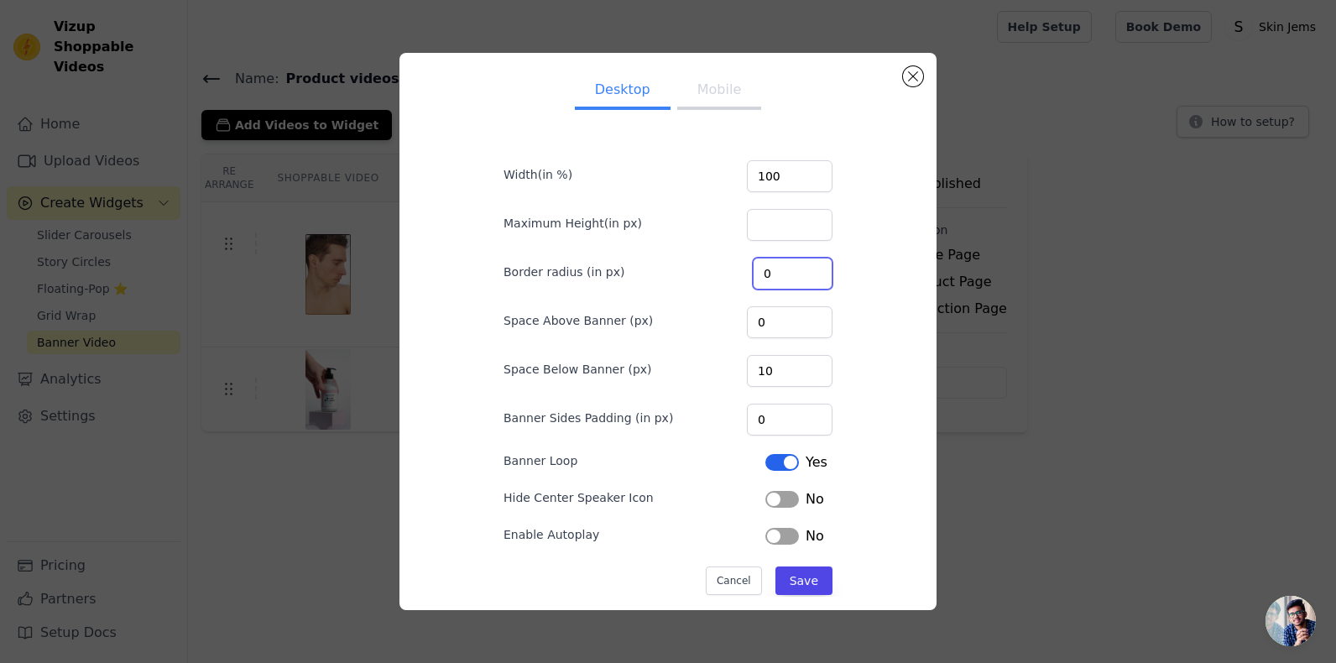
drag, startPoint x: 768, startPoint y: 270, endPoint x: 754, endPoint y: 270, distance: 14.3
click at [754, 270] on input "0" at bounding box center [793, 274] width 80 height 32
click at [760, 225] on input "Maximum Height(in px)" at bounding box center [790, 225] width 86 height 32
click at [763, 270] on input "5" at bounding box center [793, 274] width 80 height 32
type input "50"
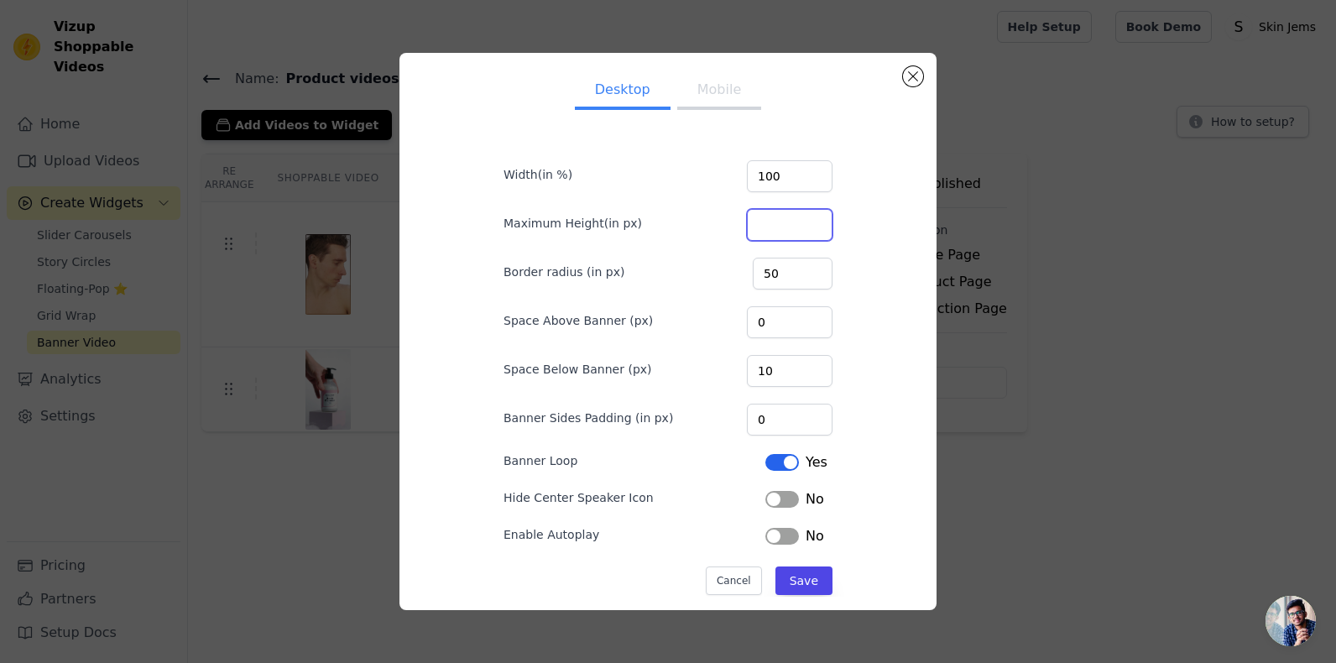
click at [764, 223] on input "Maximum Height(in px)" at bounding box center [790, 225] width 86 height 32
type input "200"
click at [806, 579] on button "Save" at bounding box center [803, 580] width 57 height 29
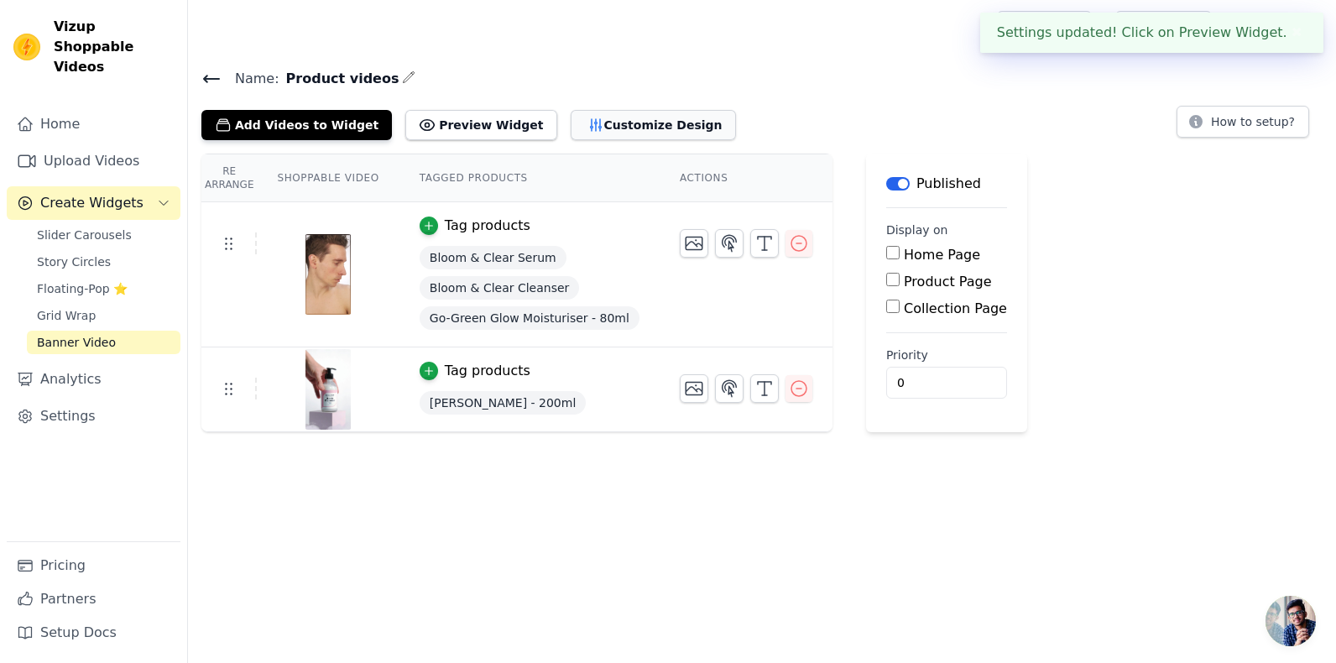
click at [628, 125] on button "Customize Design" at bounding box center [652, 125] width 165 height 30
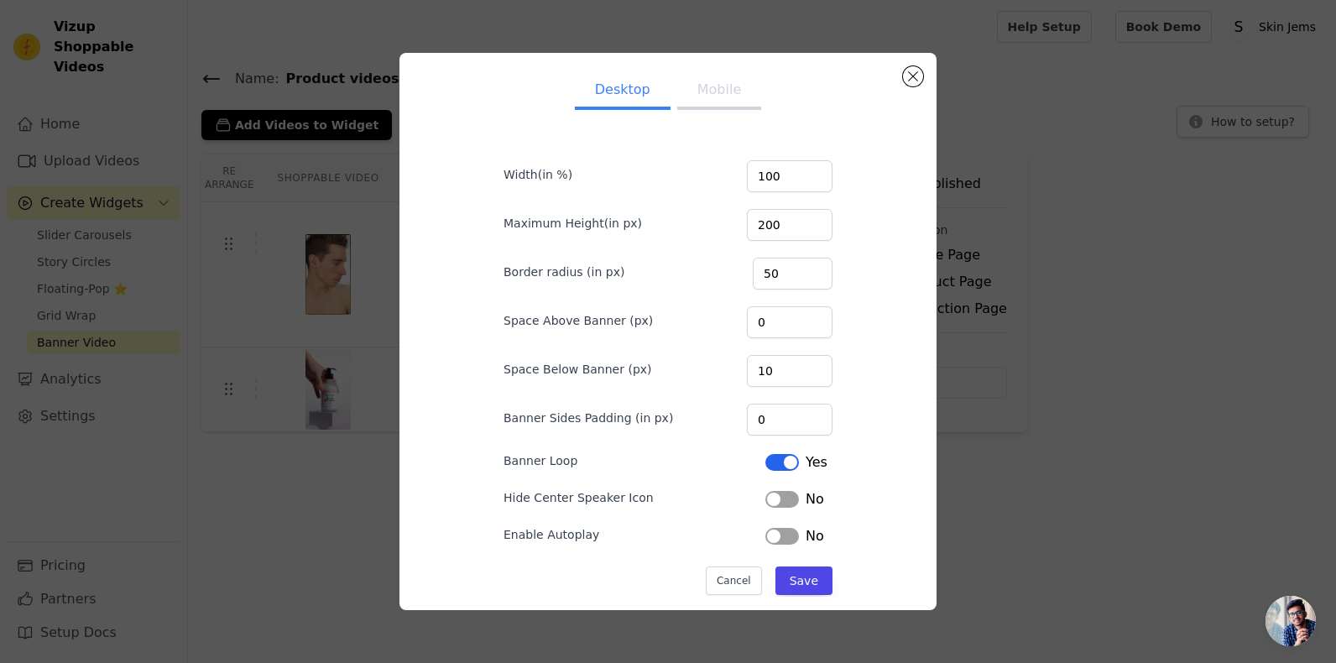
click at [765, 533] on button "Label" at bounding box center [782, 536] width 34 height 17
click at [911, 74] on button "Close modal" at bounding box center [913, 76] width 20 height 20
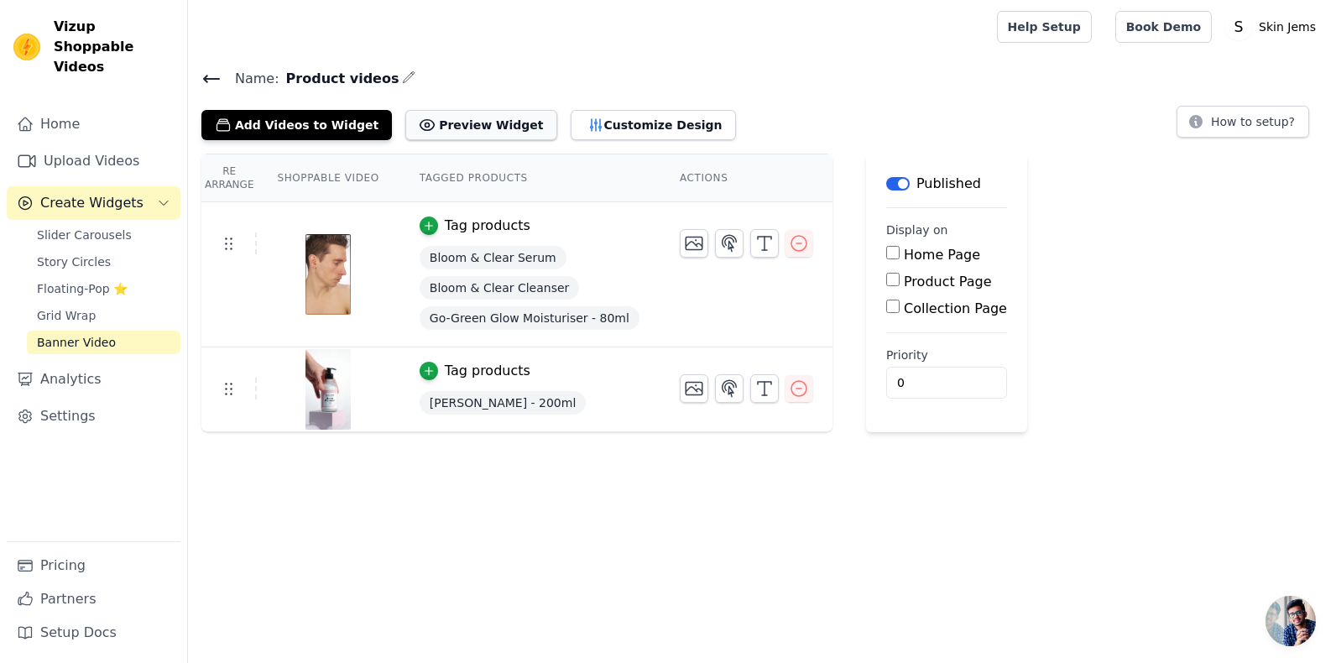
click at [488, 117] on button "Preview Widget" at bounding box center [480, 125] width 151 height 30
click at [491, 129] on button "Preview Widget" at bounding box center [480, 125] width 151 height 30
click at [652, 121] on button "Customize Design" at bounding box center [652, 125] width 165 height 30
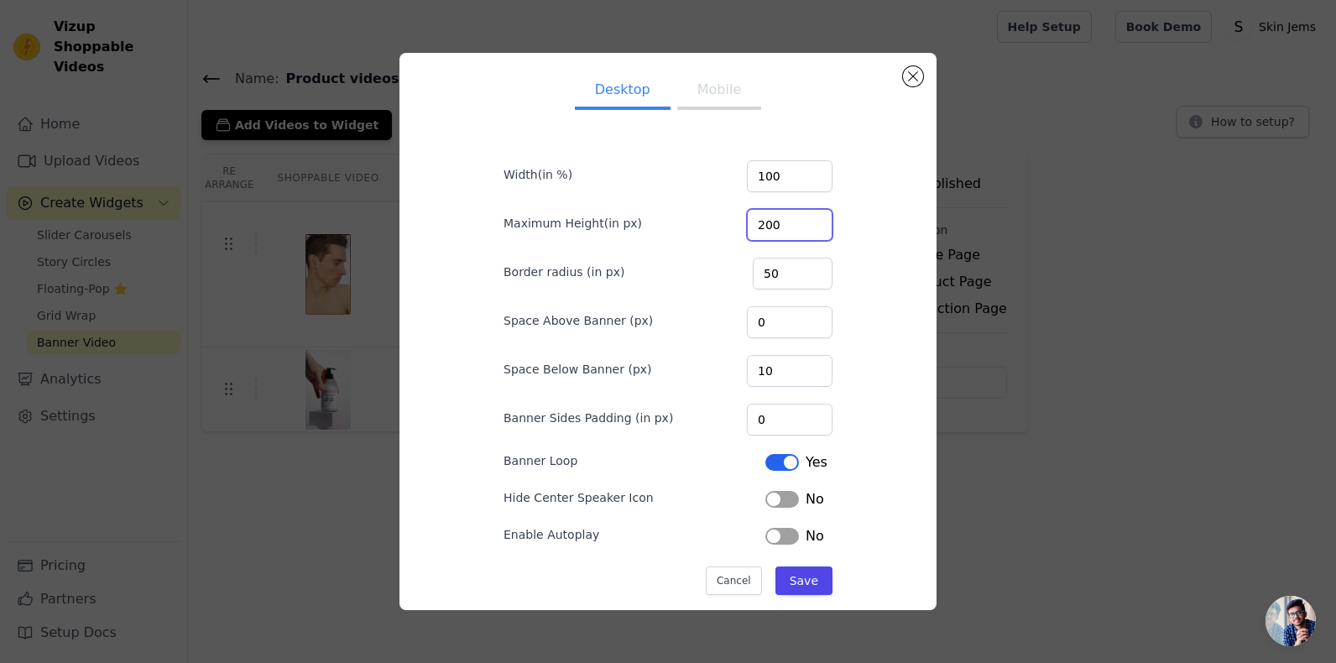
drag, startPoint x: 774, startPoint y: 229, endPoint x: 692, endPoint y: 235, distance: 82.4
click at [692, 235] on div "Maximum Height(in px) 200" at bounding box center [667, 223] width 329 height 35
type input "0"
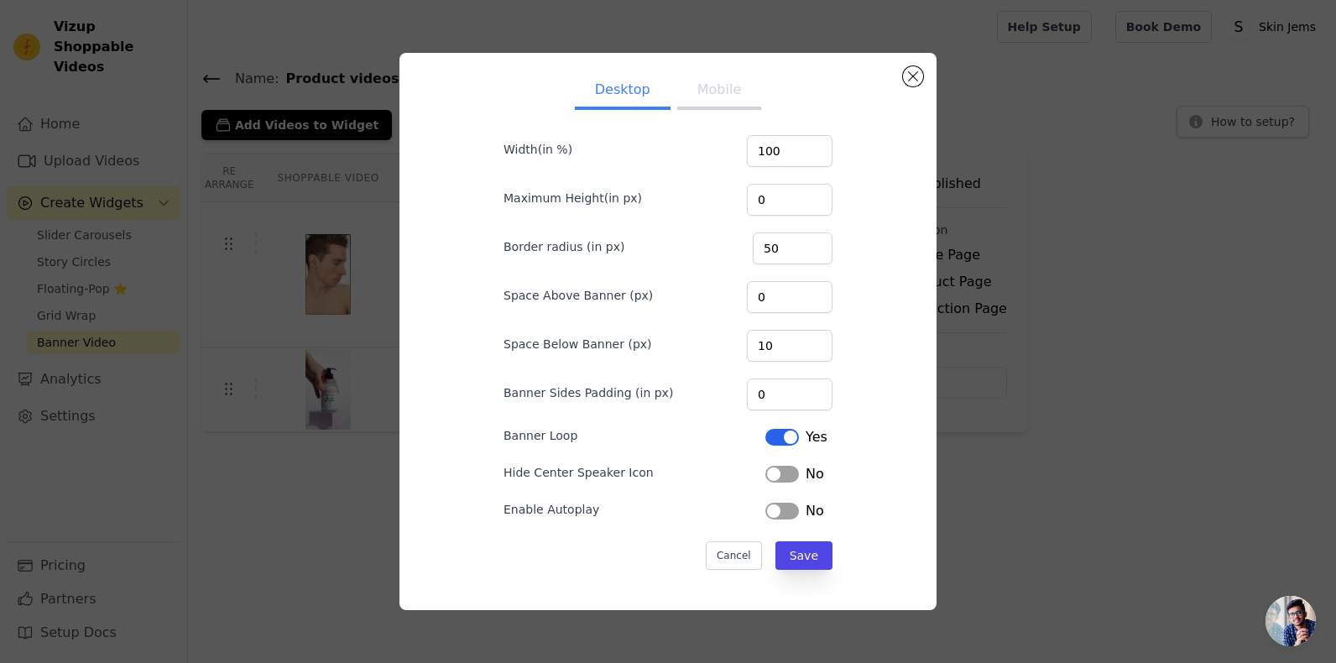
click at [695, 86] on button "Mobile" at bounding box center [719, 91] width 84 height 37
click at [607, 88] on button "Desktop" at bounding box center [623, 91] width 96 height 37
click at [914, 76] on button "Close modal" at bounding box center [913, 76] width 20 height 20
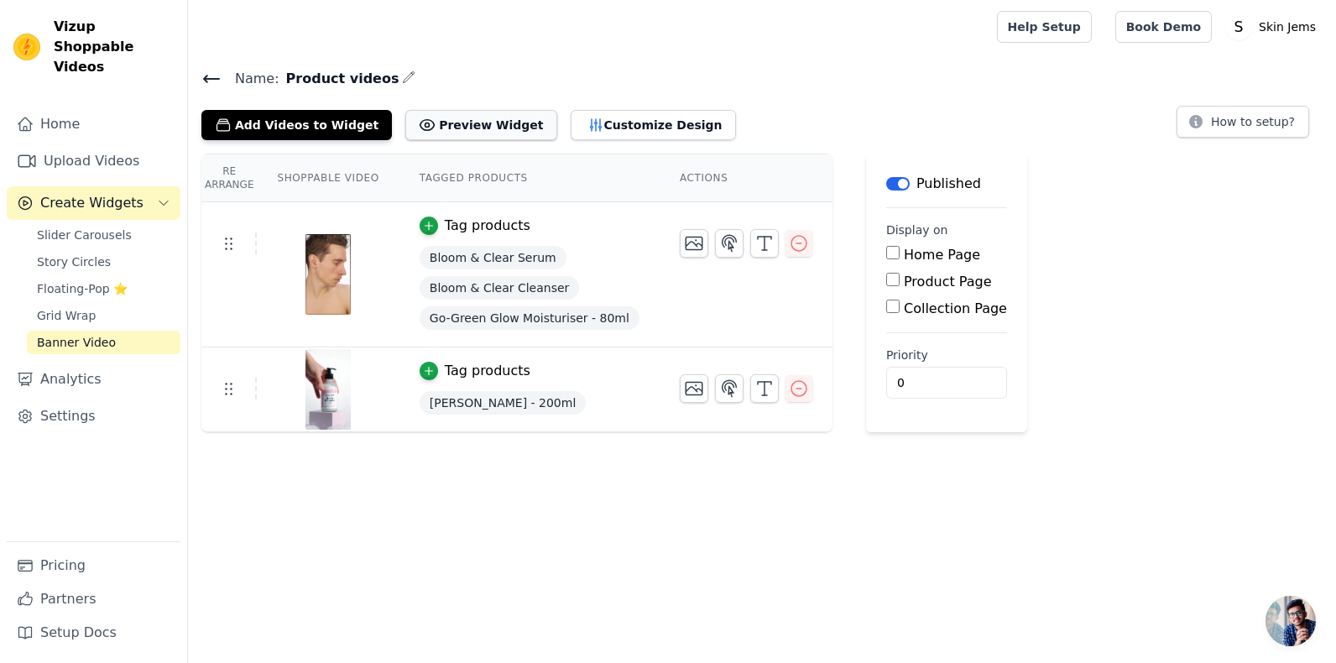
click at [471, 120] on button "Preview Widget" at bounding box center [480, 125] width 151 height 30
click at [886, 180] on button "Label" at bounding box center [897, 183] width 23 height 13
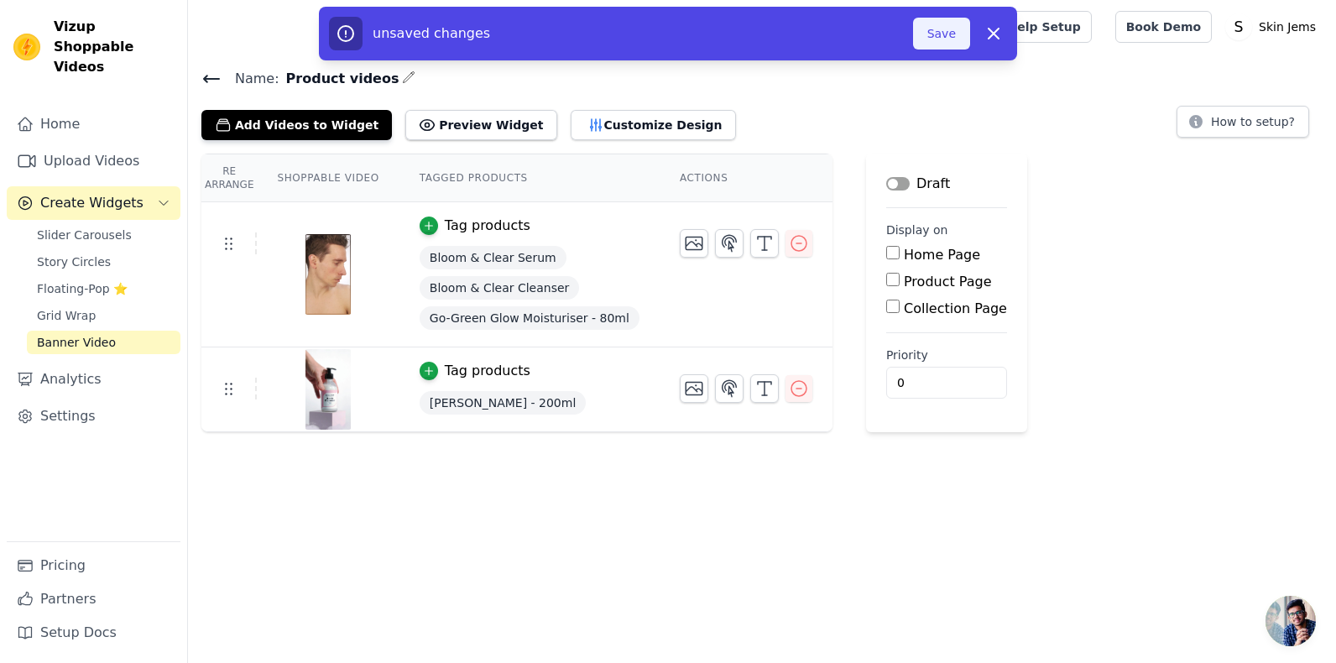
click at [956, 26] on button "Save" at bounding box center [941, 34] width 57 height 32
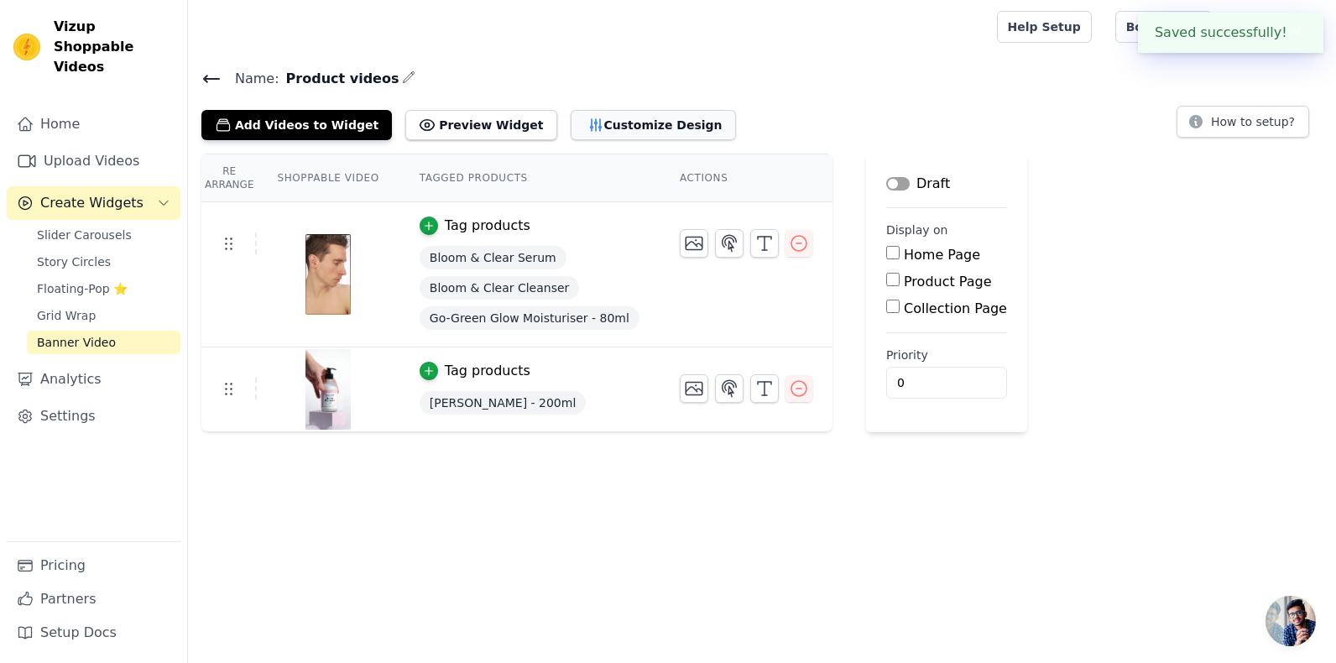
click at [576, 125] on button "Customize Design" at bounding box center [652, 125] width 165 height 30
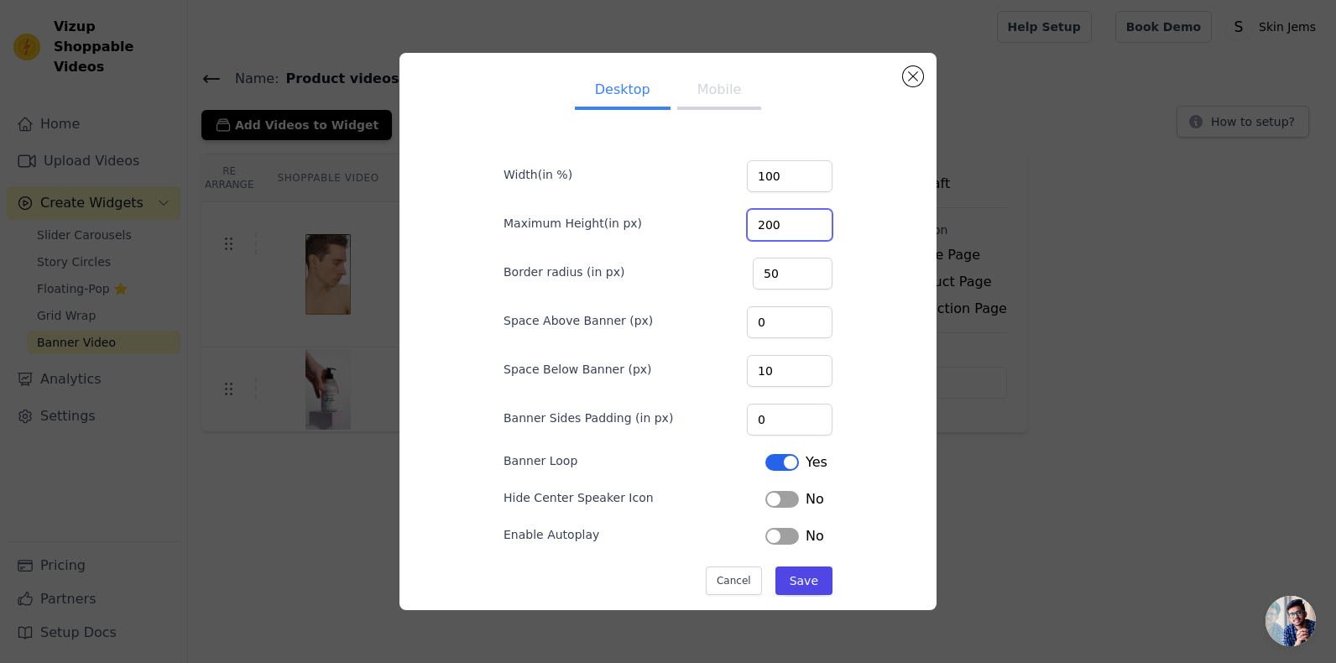
drag, startPoint x: 779, startPoint y: 225, endPoint x: 694, endPoint y: 234, distance: 85.2
click at [694, 234] on div "Maximum Height(in px) 200" at bounding box center [667, 223] width 329 height 35
type input "0"
click at [801, 579] on button "Save" at bounding box center [803, 580] width 57 height 29
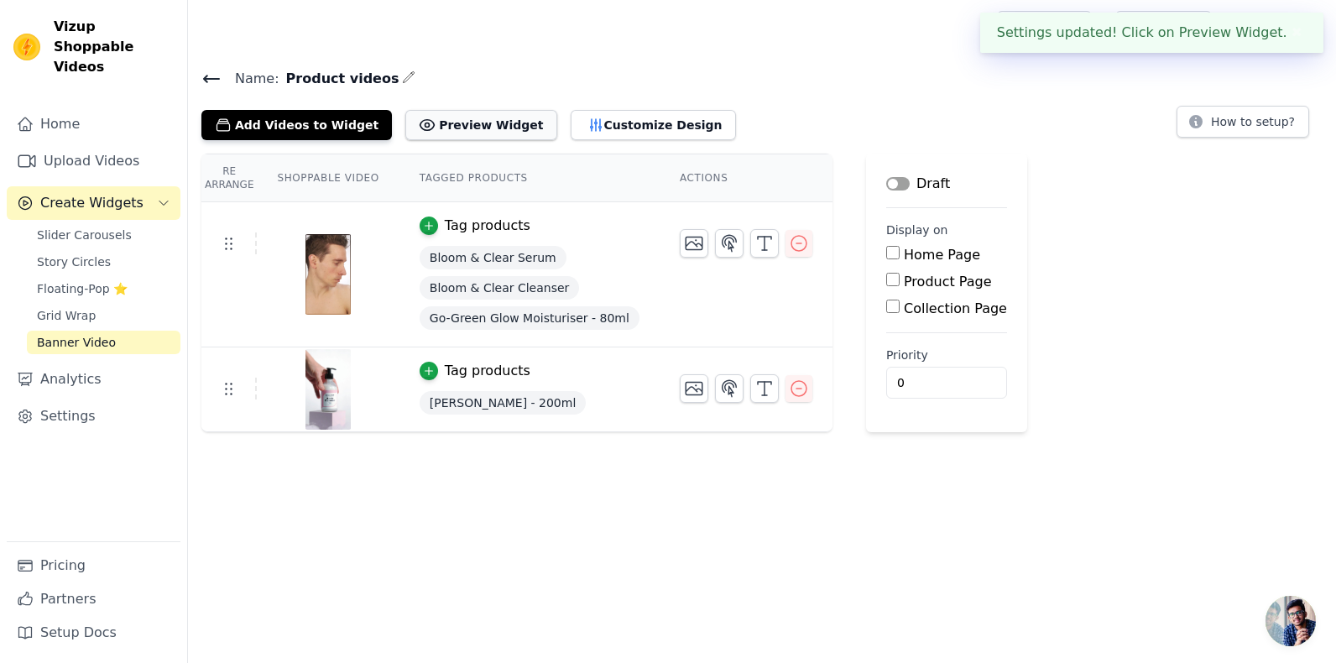
click at [445, 124] on button "Preview Widget" at bounding box center [480, 125] width 151 height 30
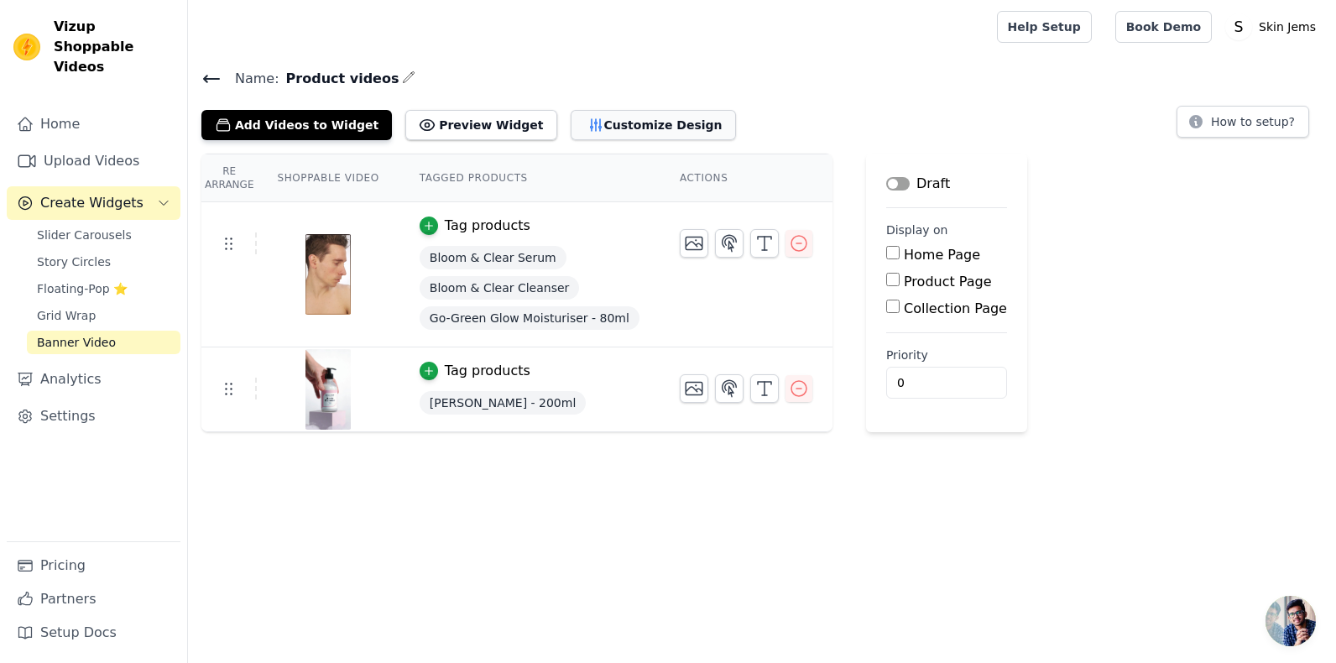
click at [570, 133] on button "Customize Design" at bounding box center [652, 125] width 165 height 30
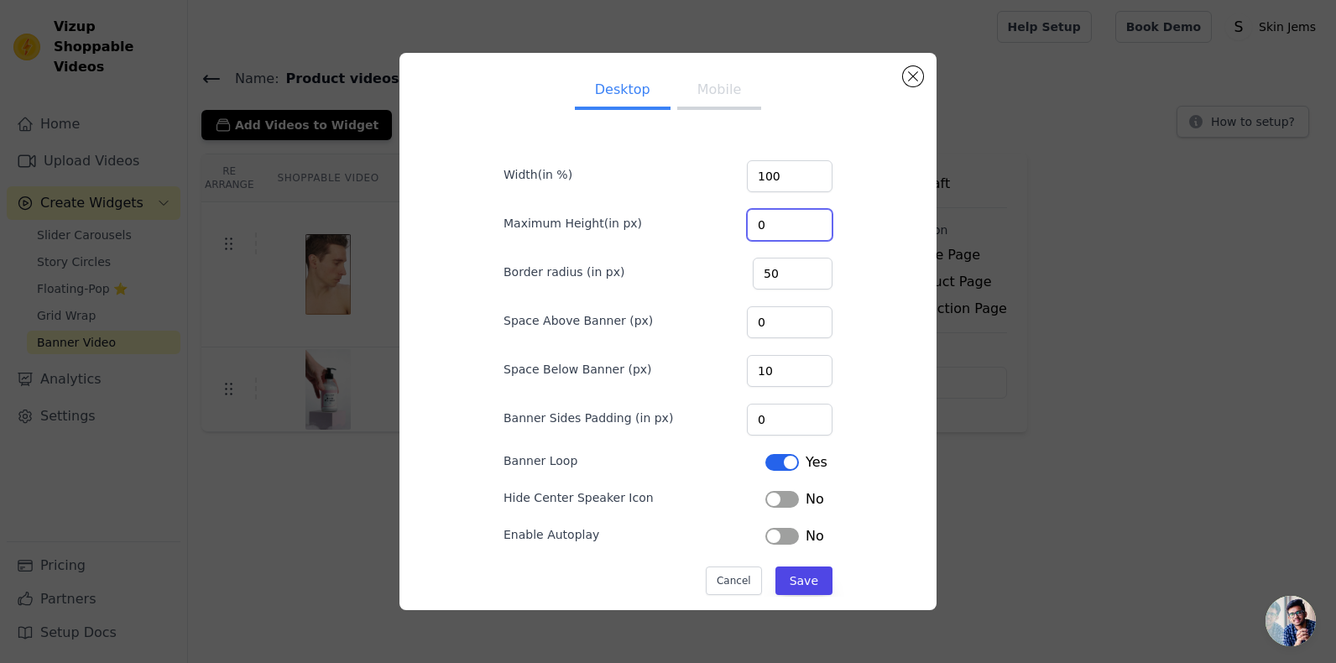
click at [768, 222] on input "0" at bounding box center [790, 225] width 86 height 32
type input "100"
click at [783, 577] on button "Save" at bounding box center [803, 580] width 57 height 29
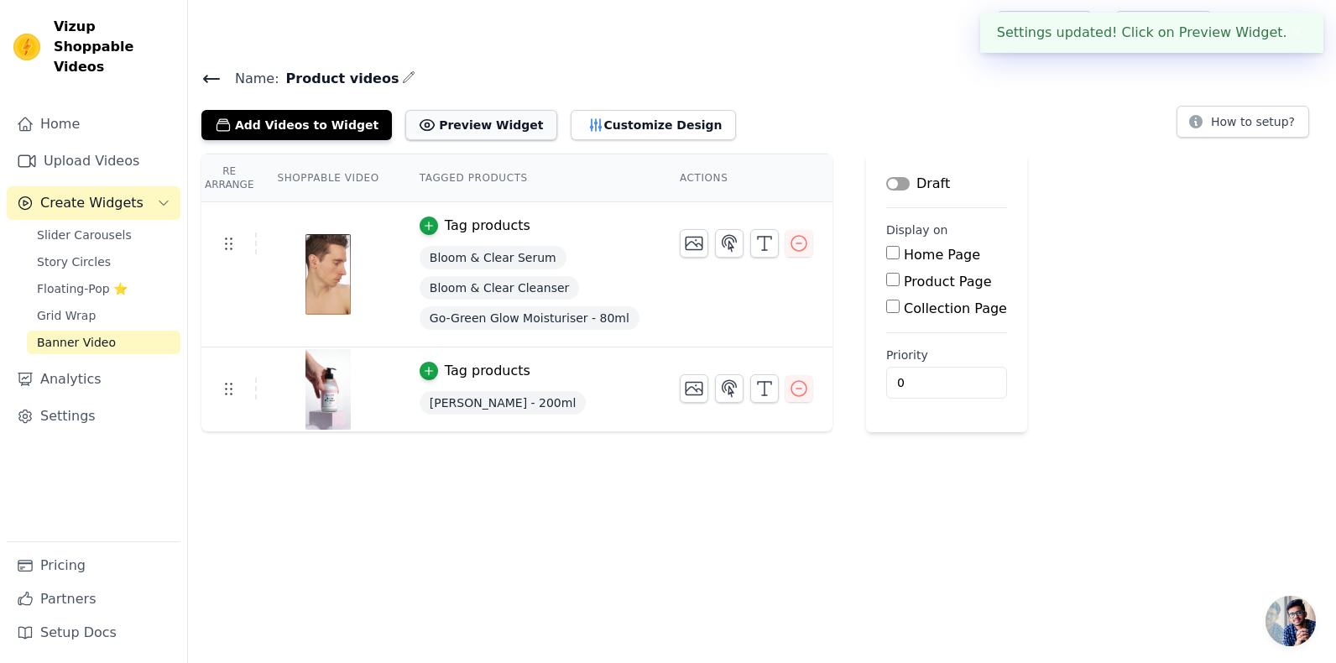
click at [427, 131] on button "Preview Widget" at bounding box center [480, 125] width 151 height 30
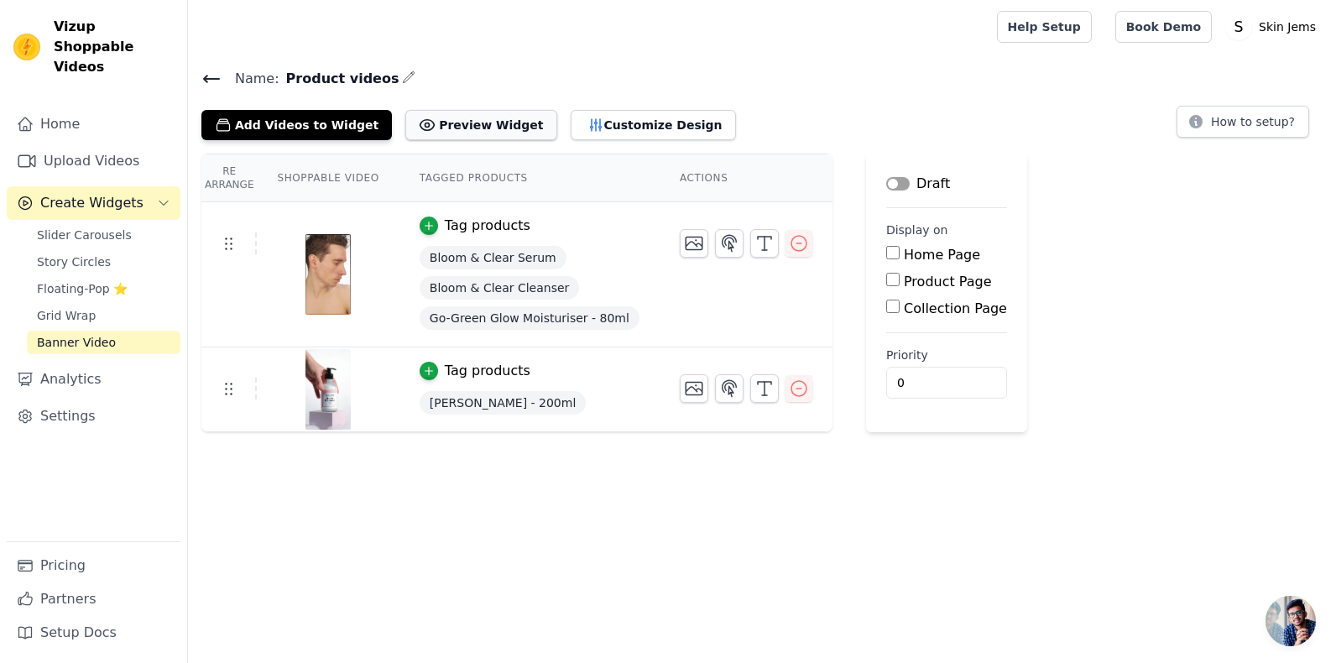
click at [471, 117] on button "Preview Widget" at bounding box center [480, 125] width 151 height 30
click at [570, 117] on button "Customize Design" at bounding box center [652, 125] width 165 height 30
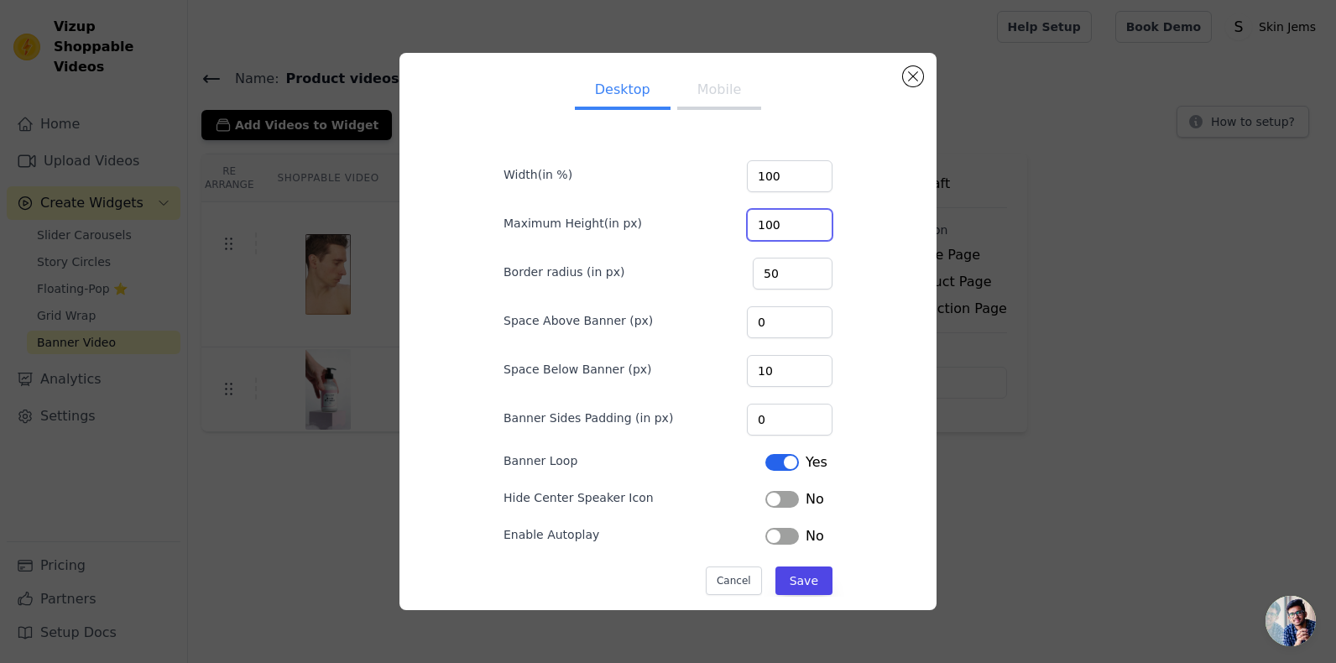
drag, startPoint x: 783, startPoint y: 226, endPoint x: 735, endPoint y: 238, distance: 49.4
click at [735, 238] on div "Maximum Height(in px) 100" at bounding box center [667, 223] width 329 height 35
type input "5"
type input "1800"
click at [791, 572] on button "Save" at bounding box center [803, 580] width 57 height 29
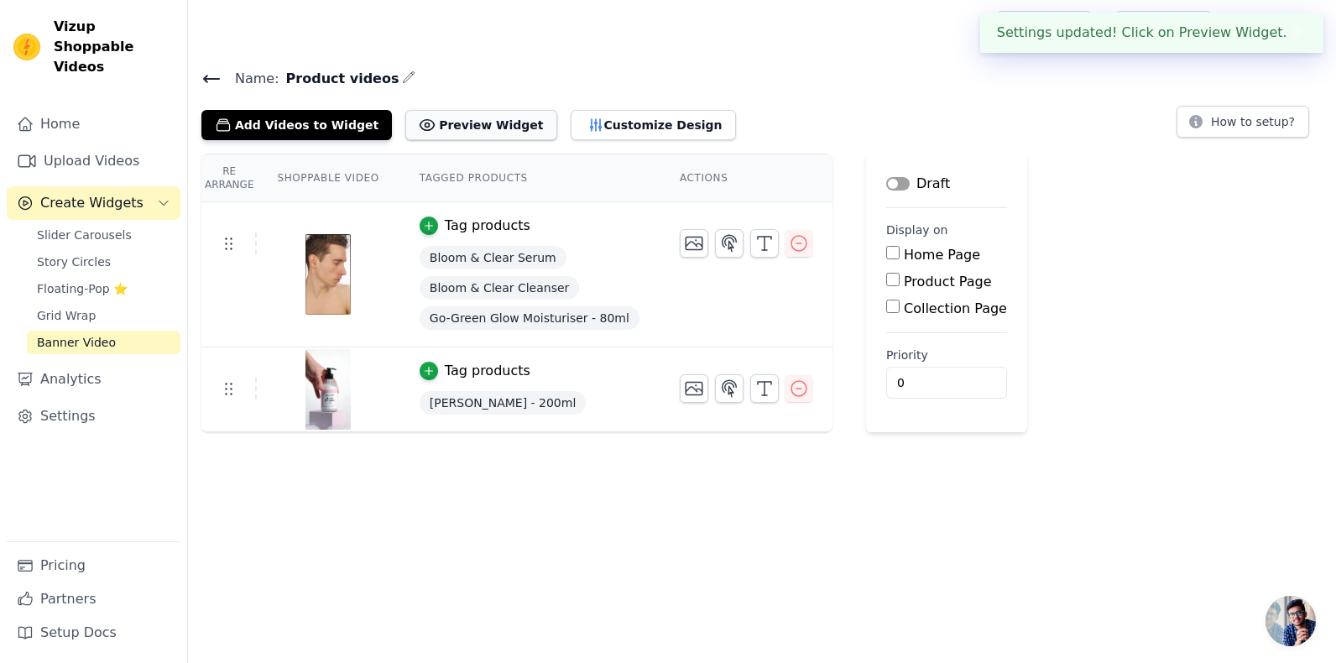
click at [496, 133] on button "Preview Widget" at bounding box center [480, 125] width 151 height 30
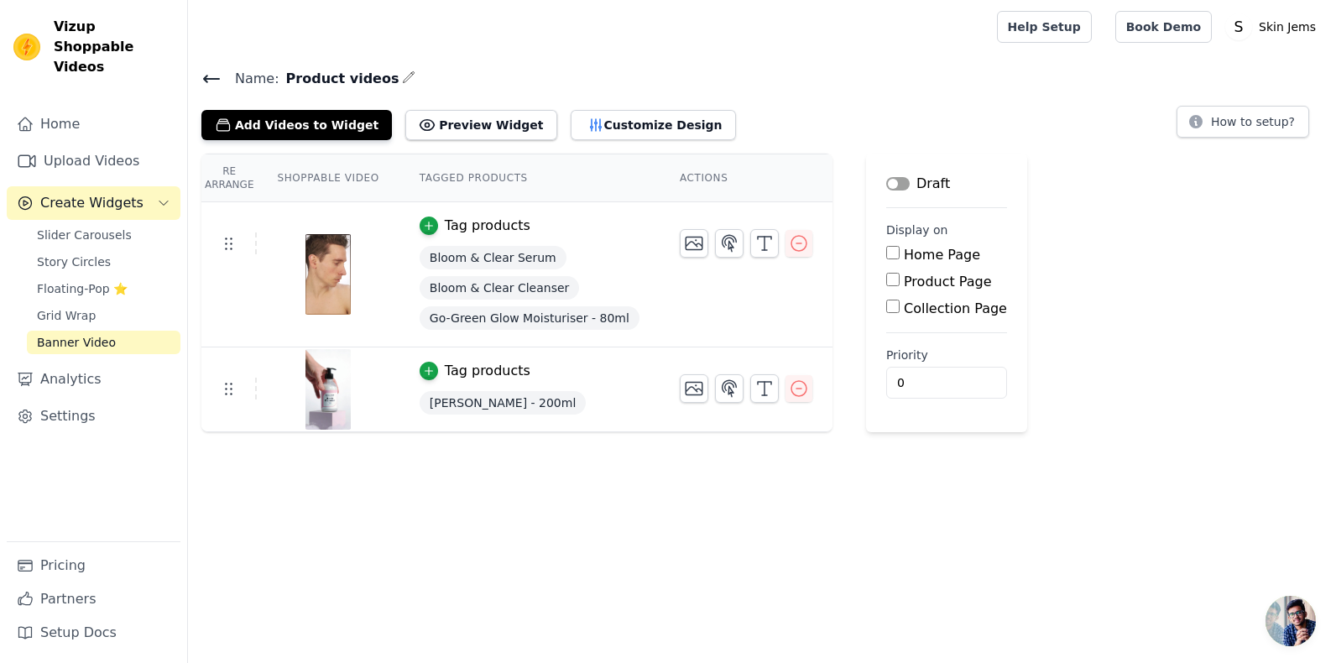
click at [206, 77] on icon at bounding box center [211, 79] width 15 height 7
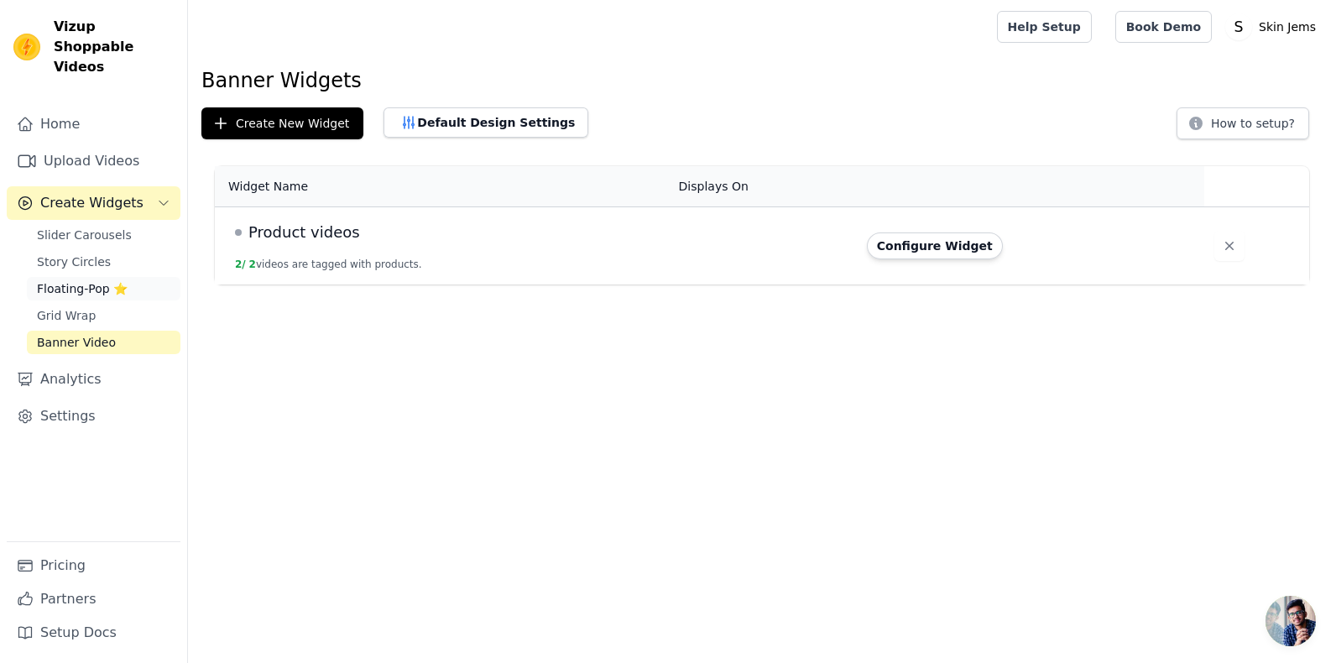
click at [79, 280] on span "Floating-Pop ⭐" at bounding box center [82, 288] width 91 height 17
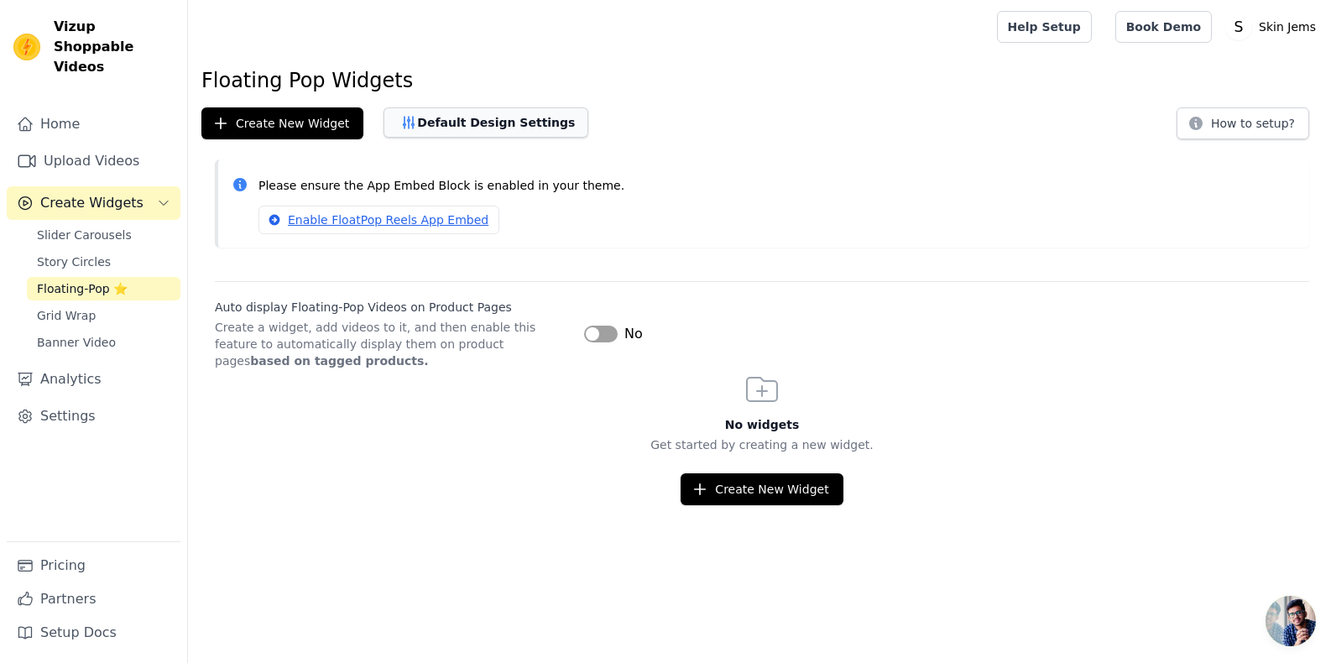
click at [420, 126] on button "Default Design Settings" at bounding box center [485, 122] width 205 height 30
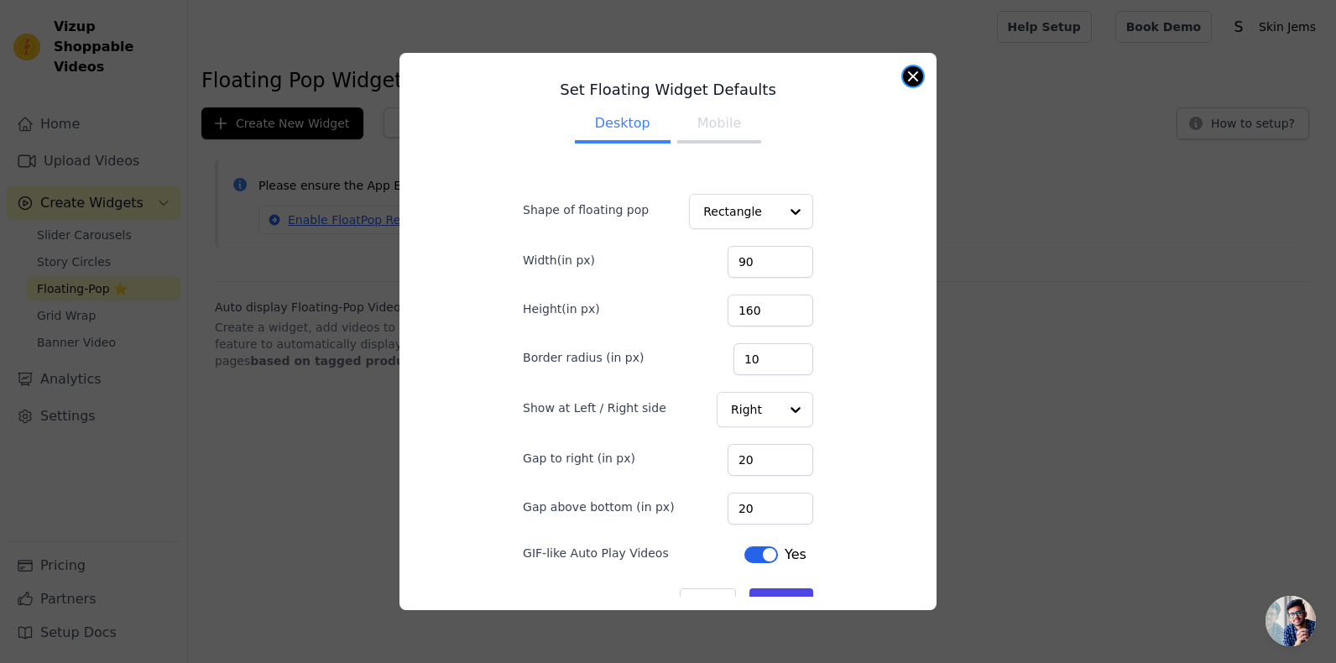
click at [911, 74] on button "Close modal" at bounding box center [913, 76] width 20 height 20
